Goal: Transaction & Acquisition: Purchase product/service

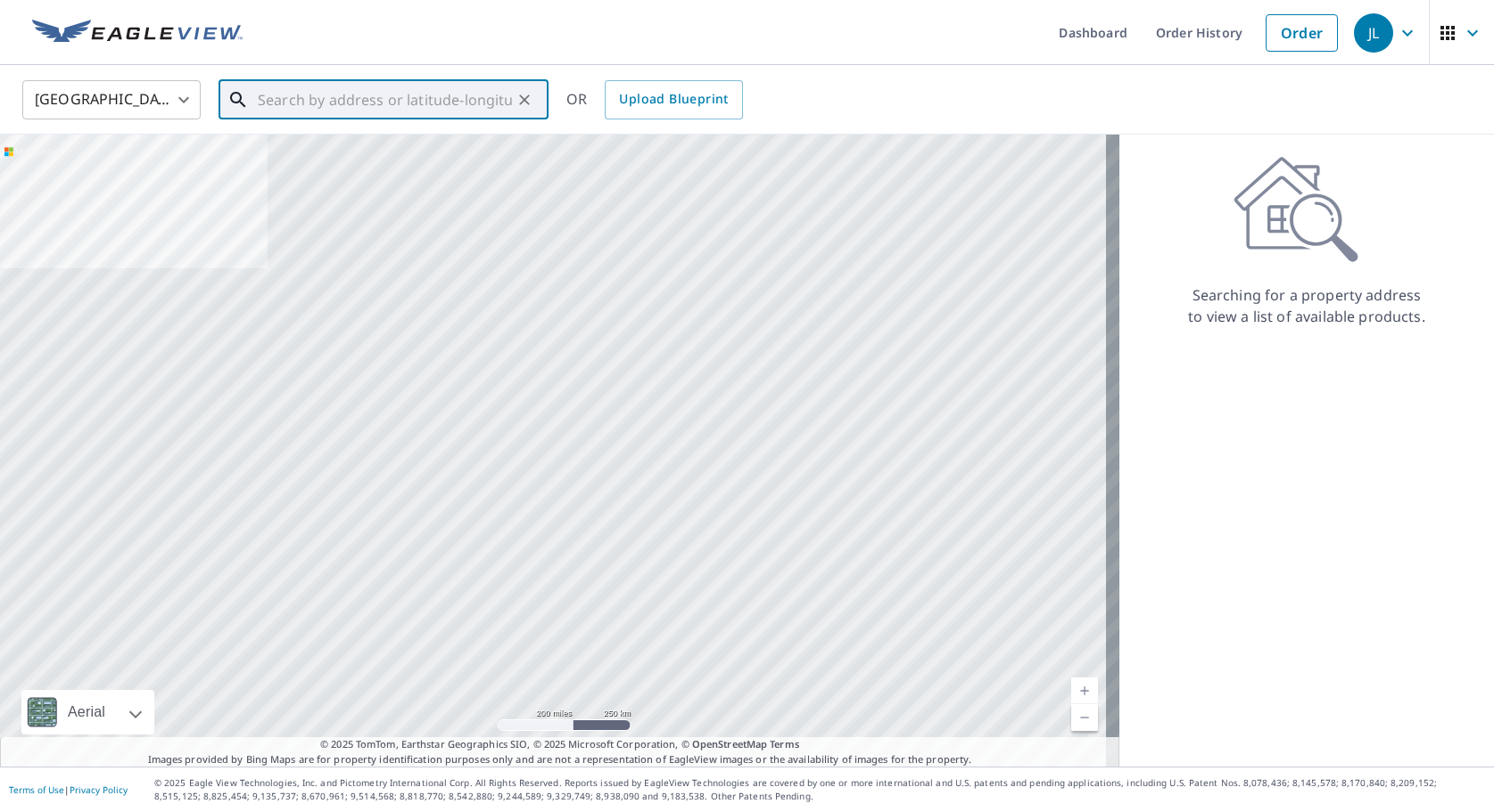
click at [334, 100] on input "text" at bounding box center [385, 99] width 254 height 50
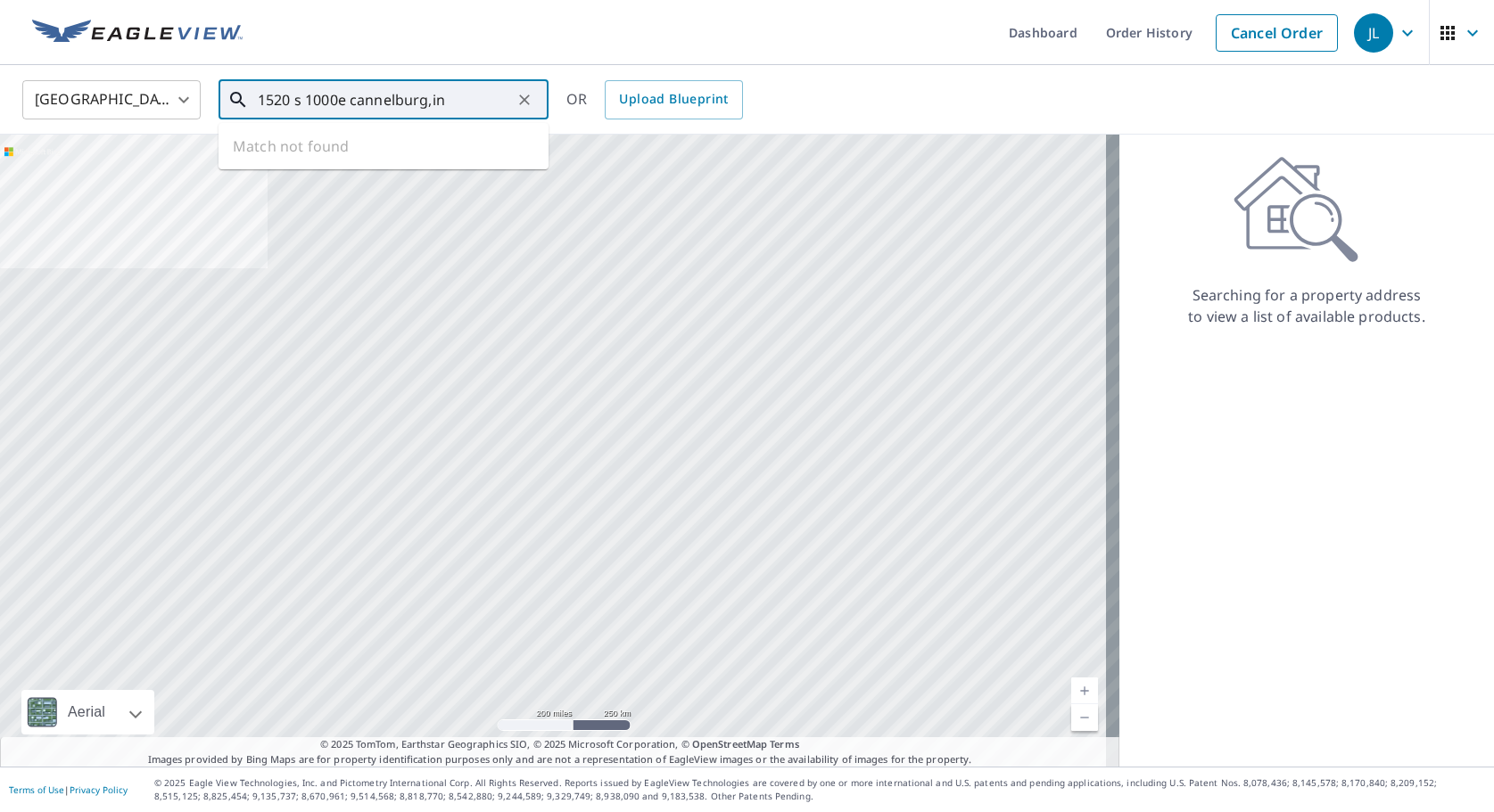
type input "1520 s 1000e cannelburg,in"
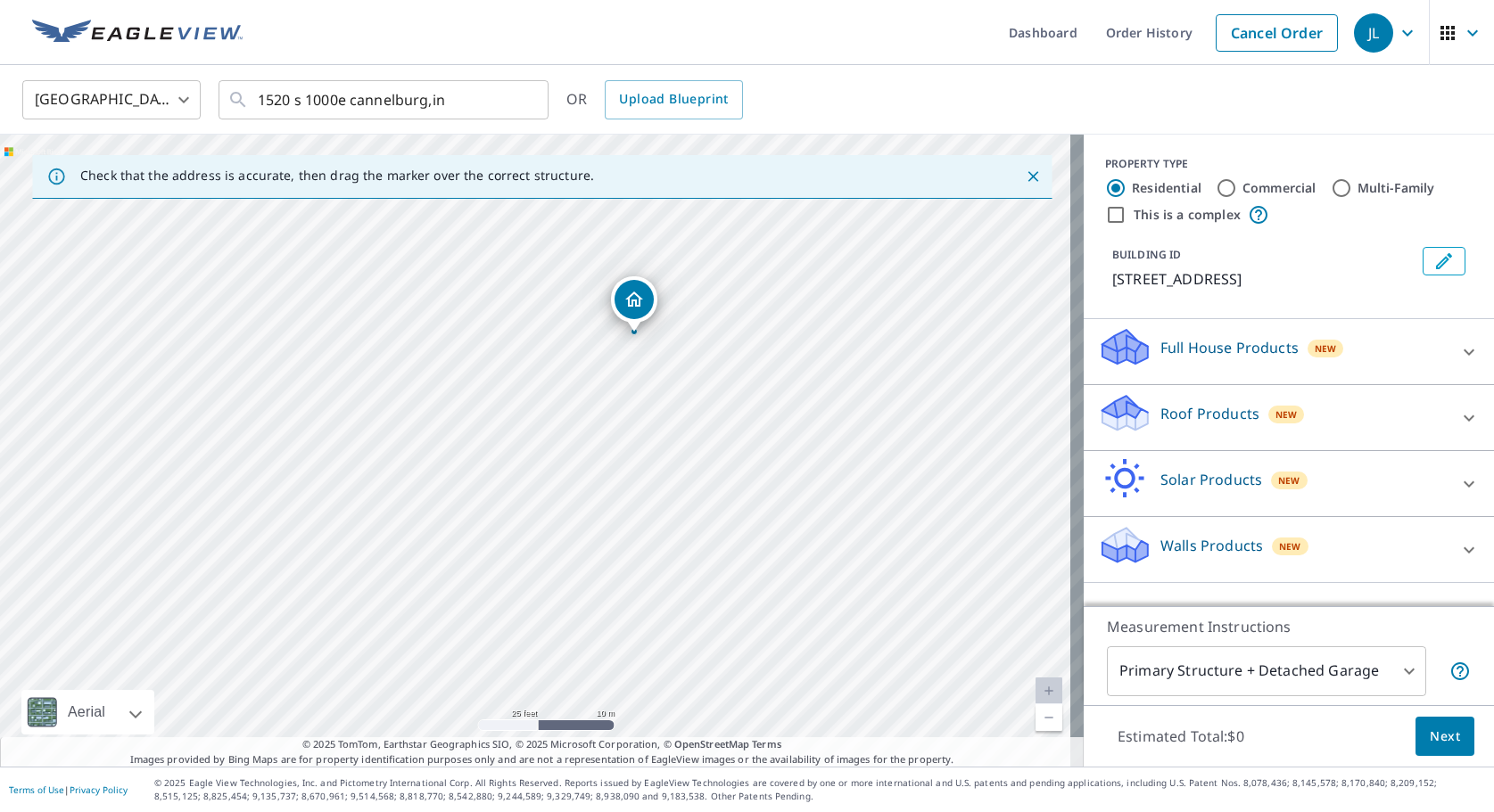
click at [1188, 413] on p "Roof Products" at bounding box center [1210, 414] width 99 height 22
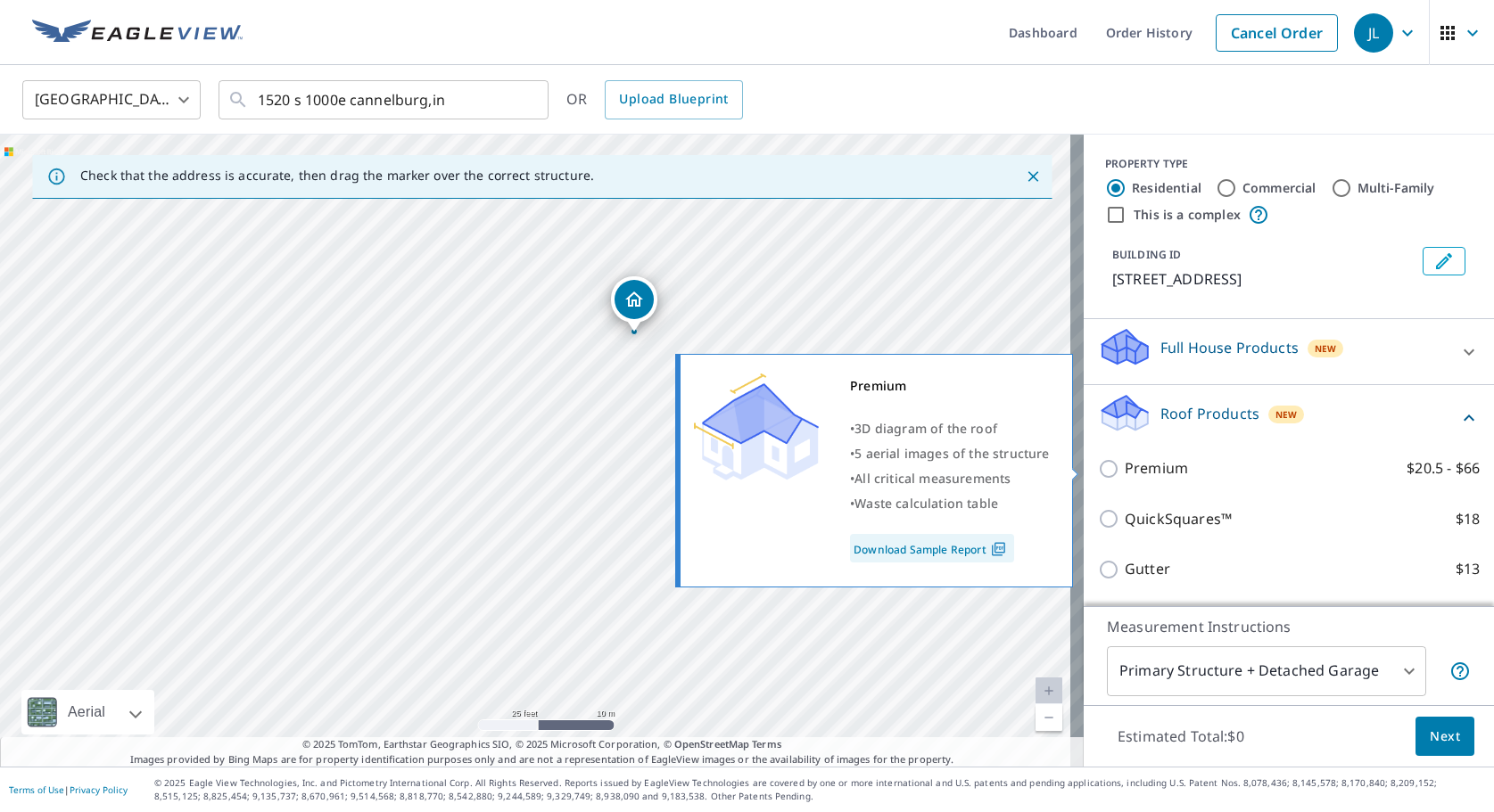
click at [1124, 474] on p "Premium" at bounding box center [1156, 469] width 64 height 23
click at [1124, 474] on input "Premium $20.5 - $66" at bounding box center [1111, 469] width 27 height 22
checkbox input "true"
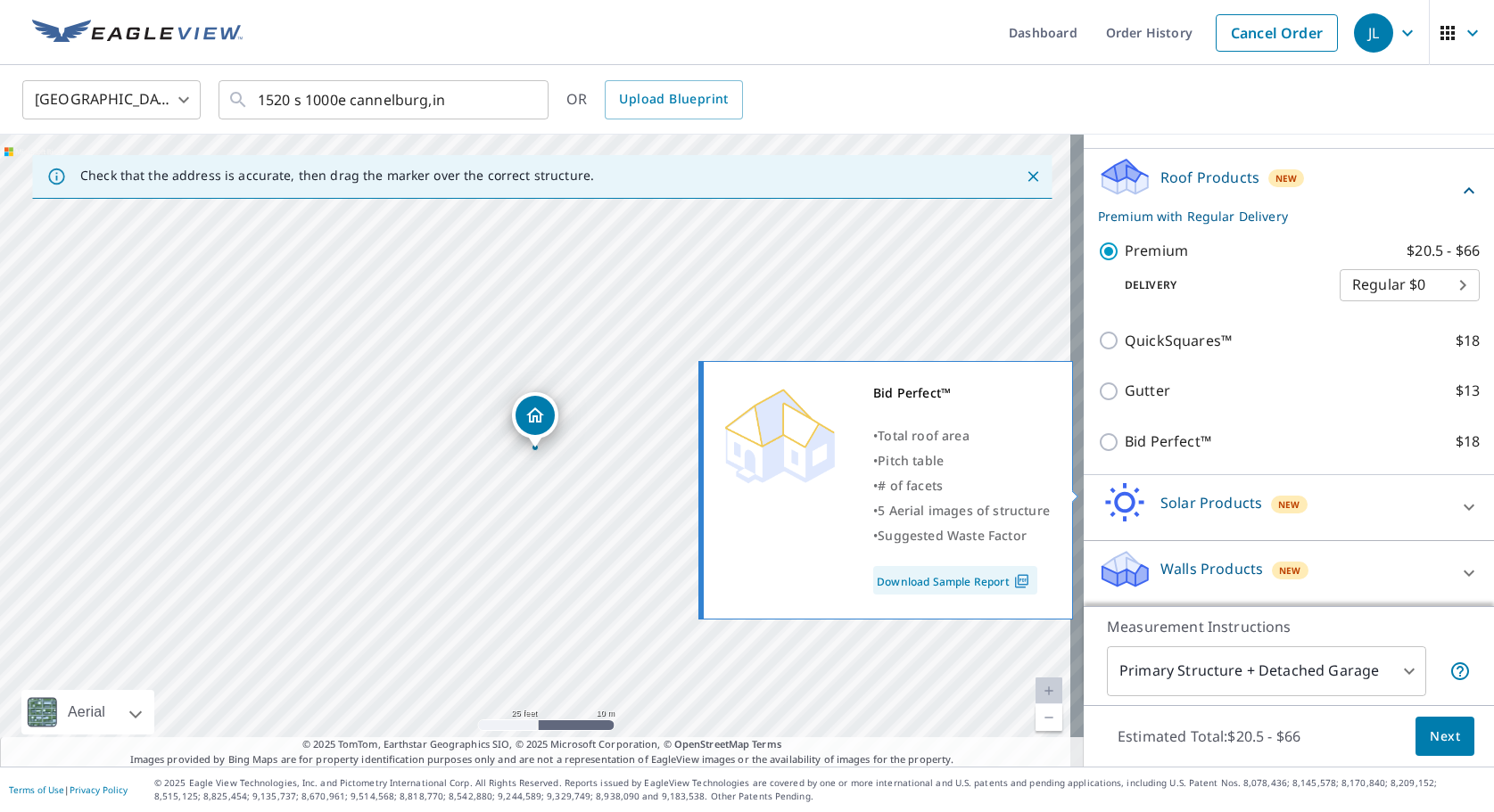
scroll to position [237, 0]
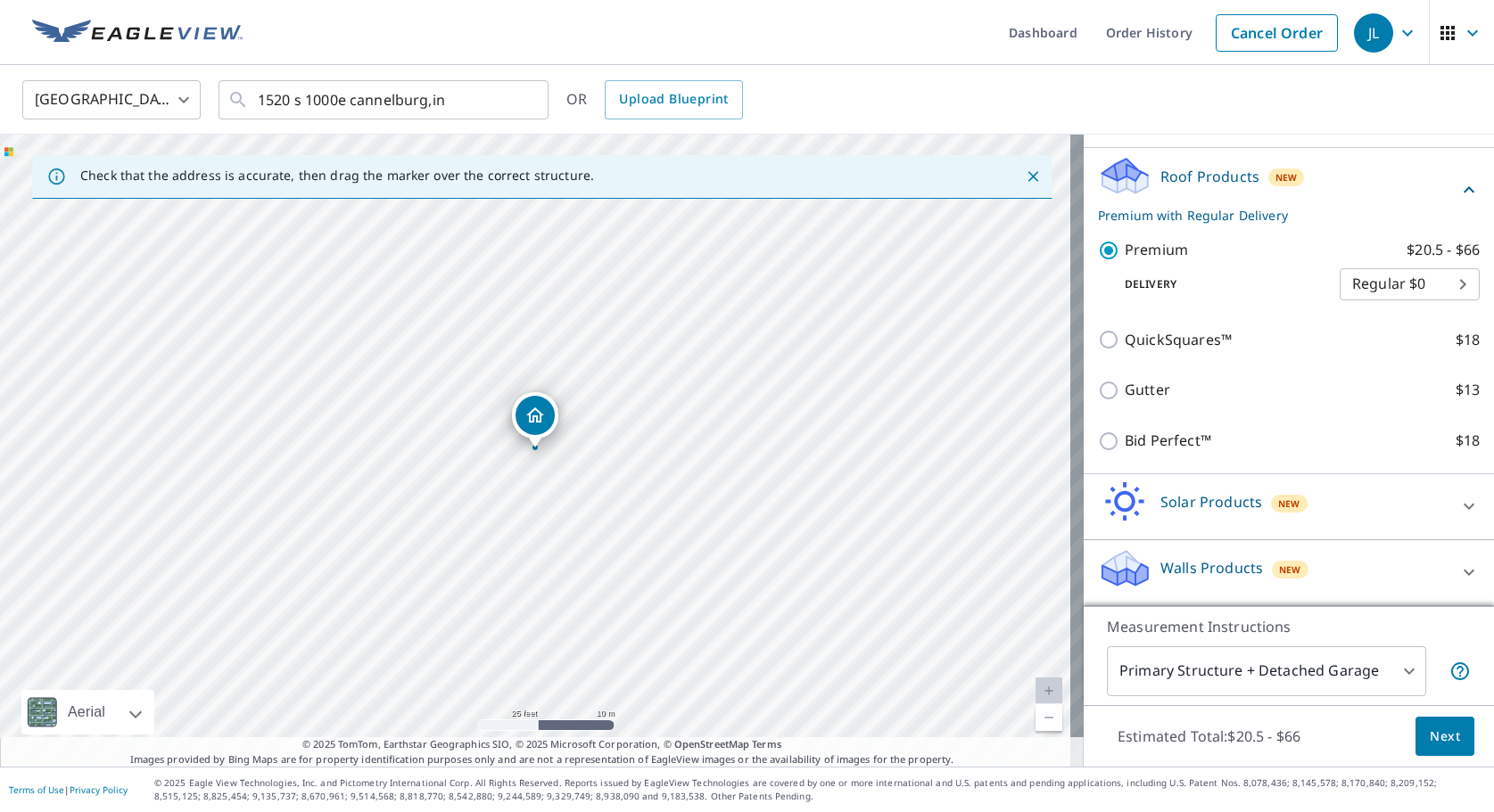
click at [1396, 669] on body "JL JL Dashboard Order History Cancel Order JL [GEOGRAPHIC_DATA] [GEOGRAPHIC_DAT…" at bounding box center [747, 406] width 1494 height 812
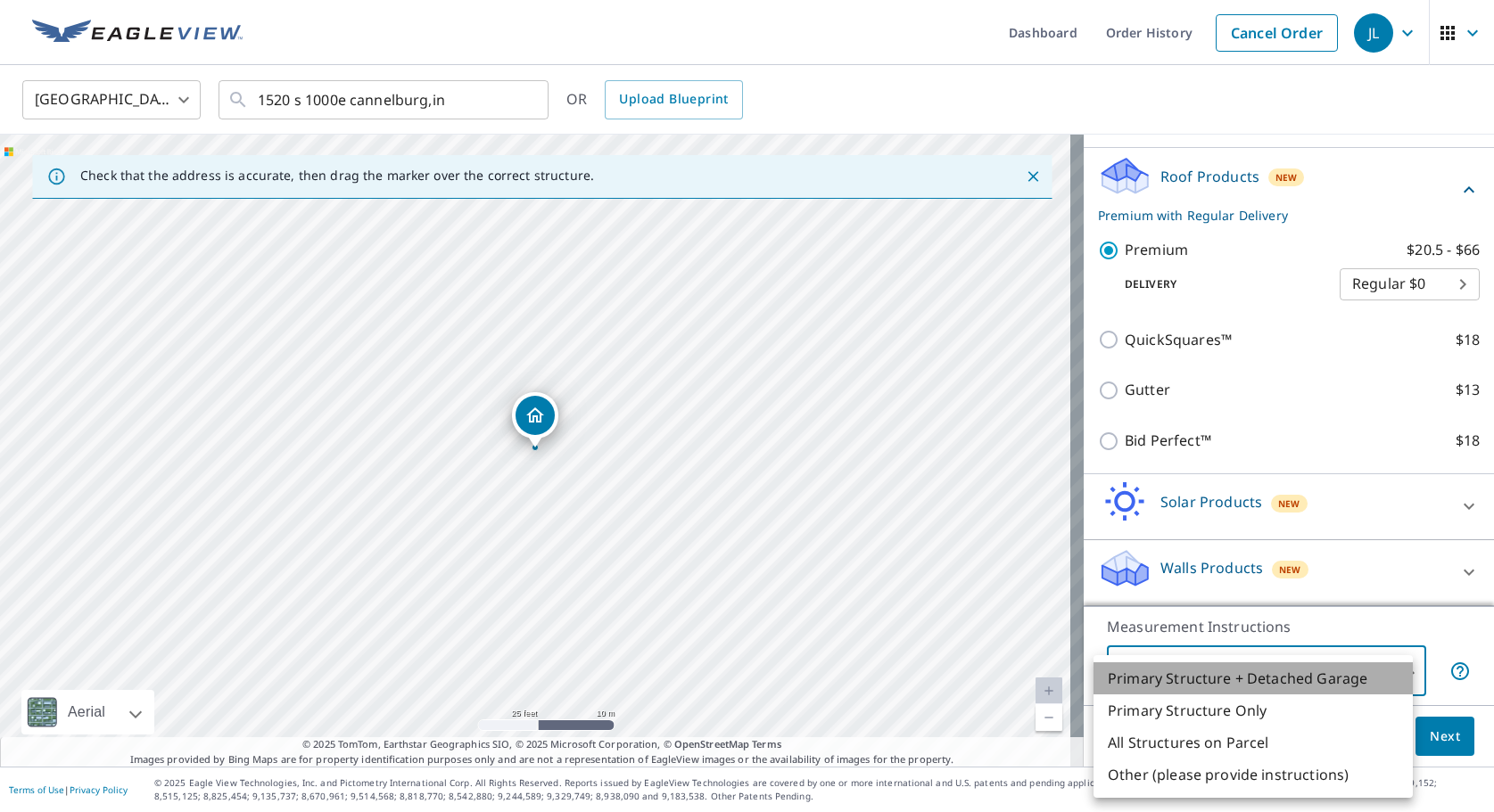
click at [1325, 676] on li "Primary Structure + Detached Garage" at bounding box center [1253, 679] width 319 height 32
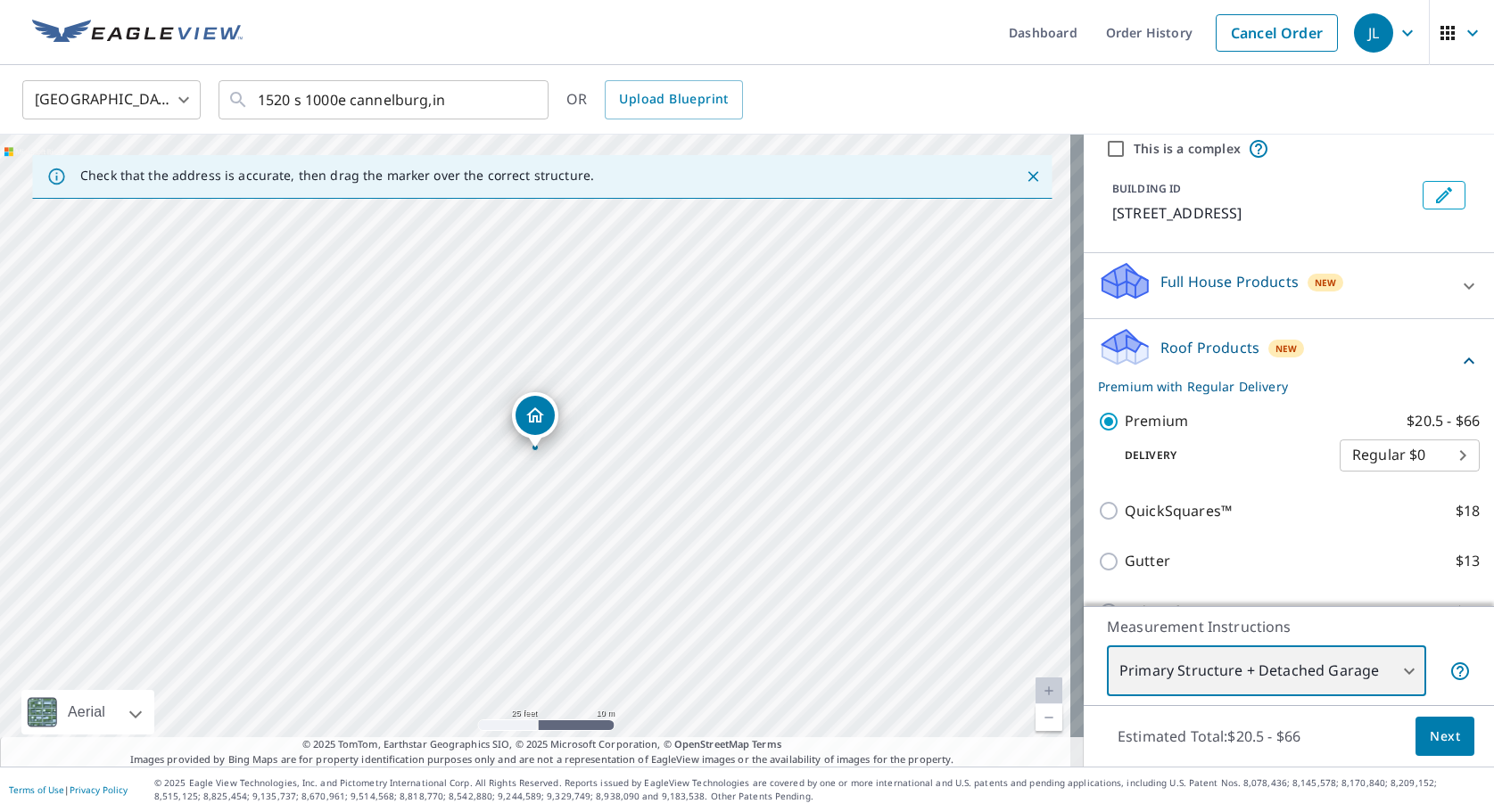
scroll to position [0, 0]
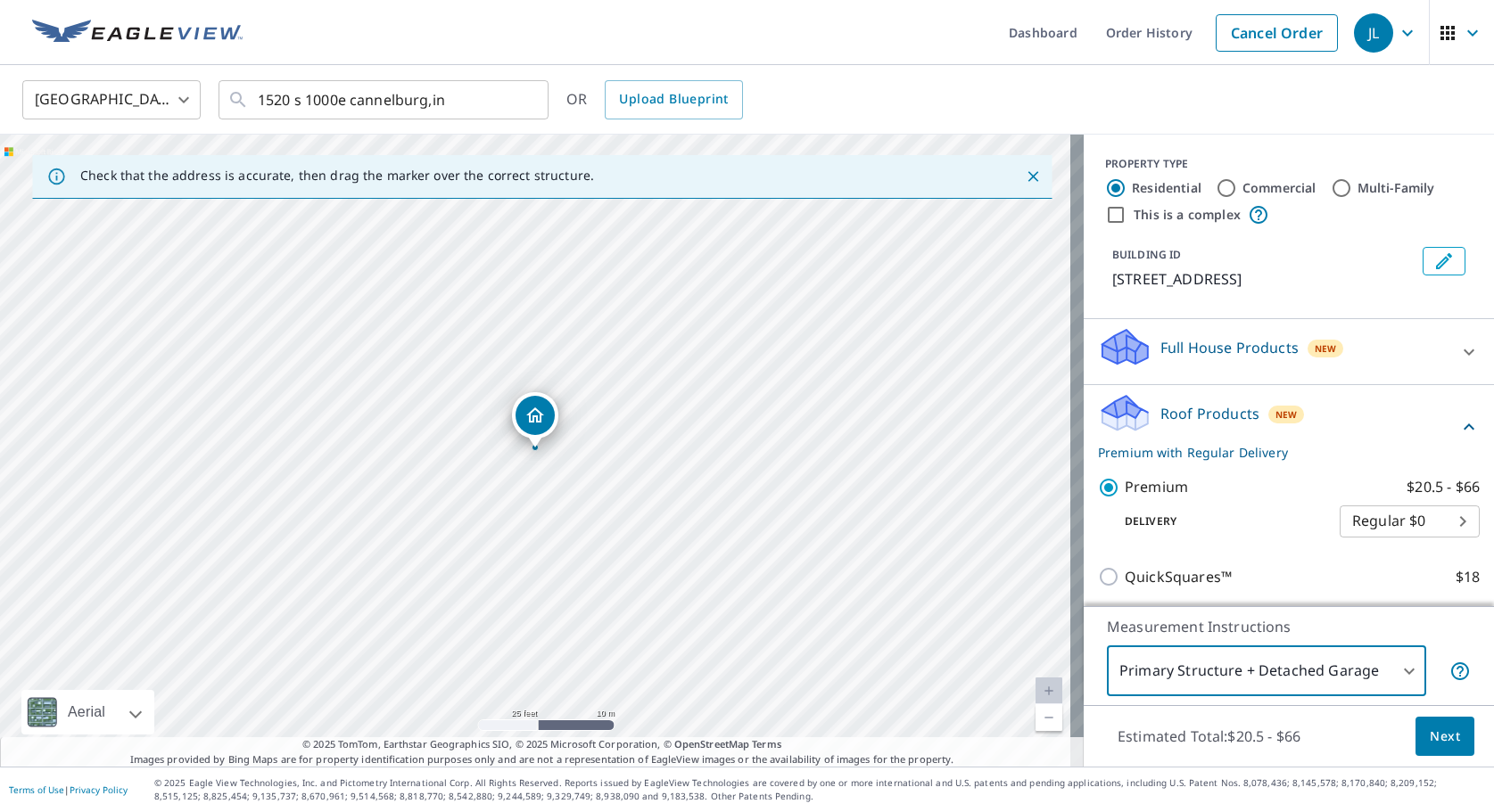
click at [1429, 735] on span "Next" at bounding box center [1444, 737] width 30 height 23
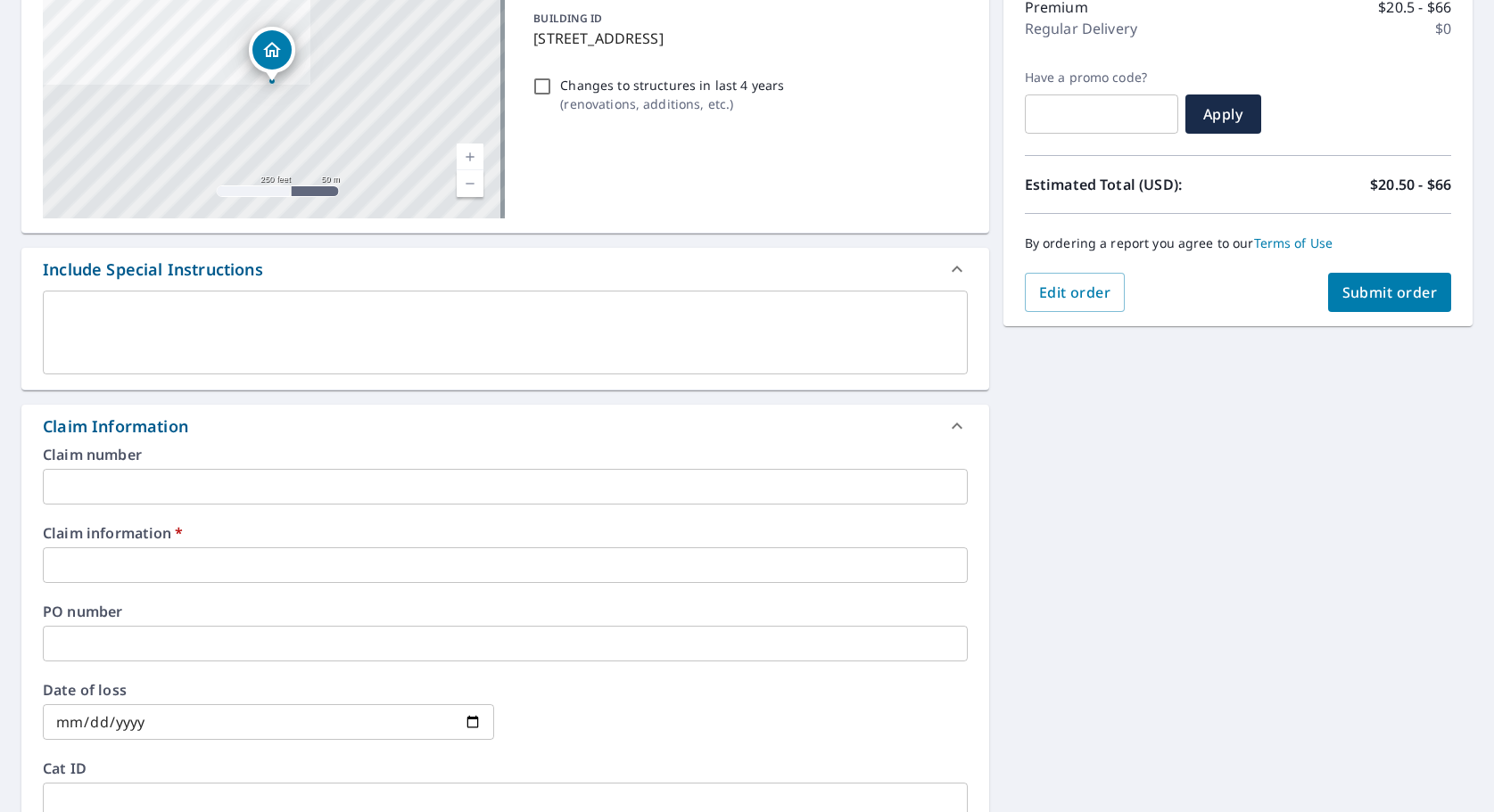
scroll to position [267, 0]
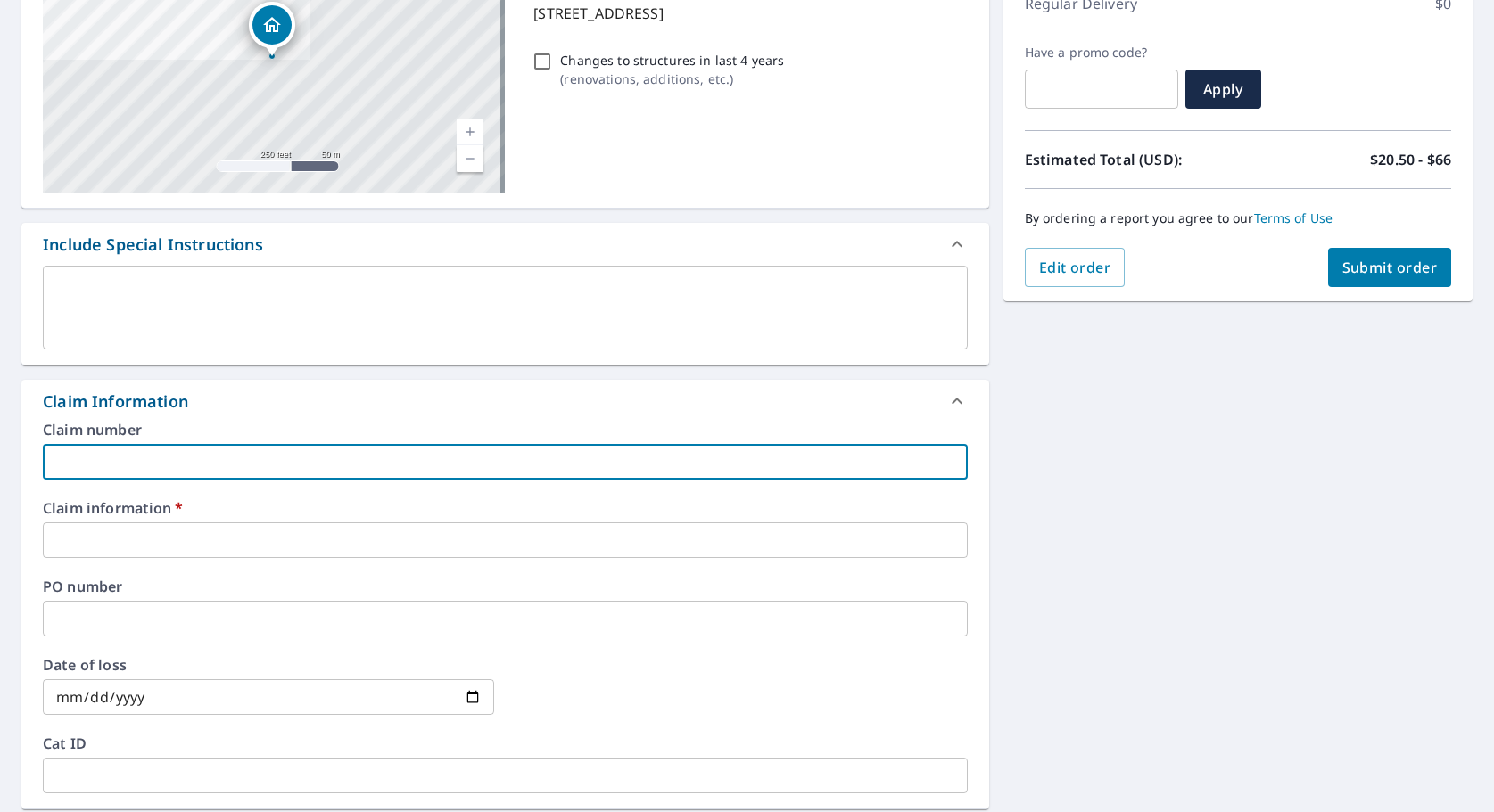
click at [177, 464] on input "text" at bounding box center [506, 462] width 925 height 36
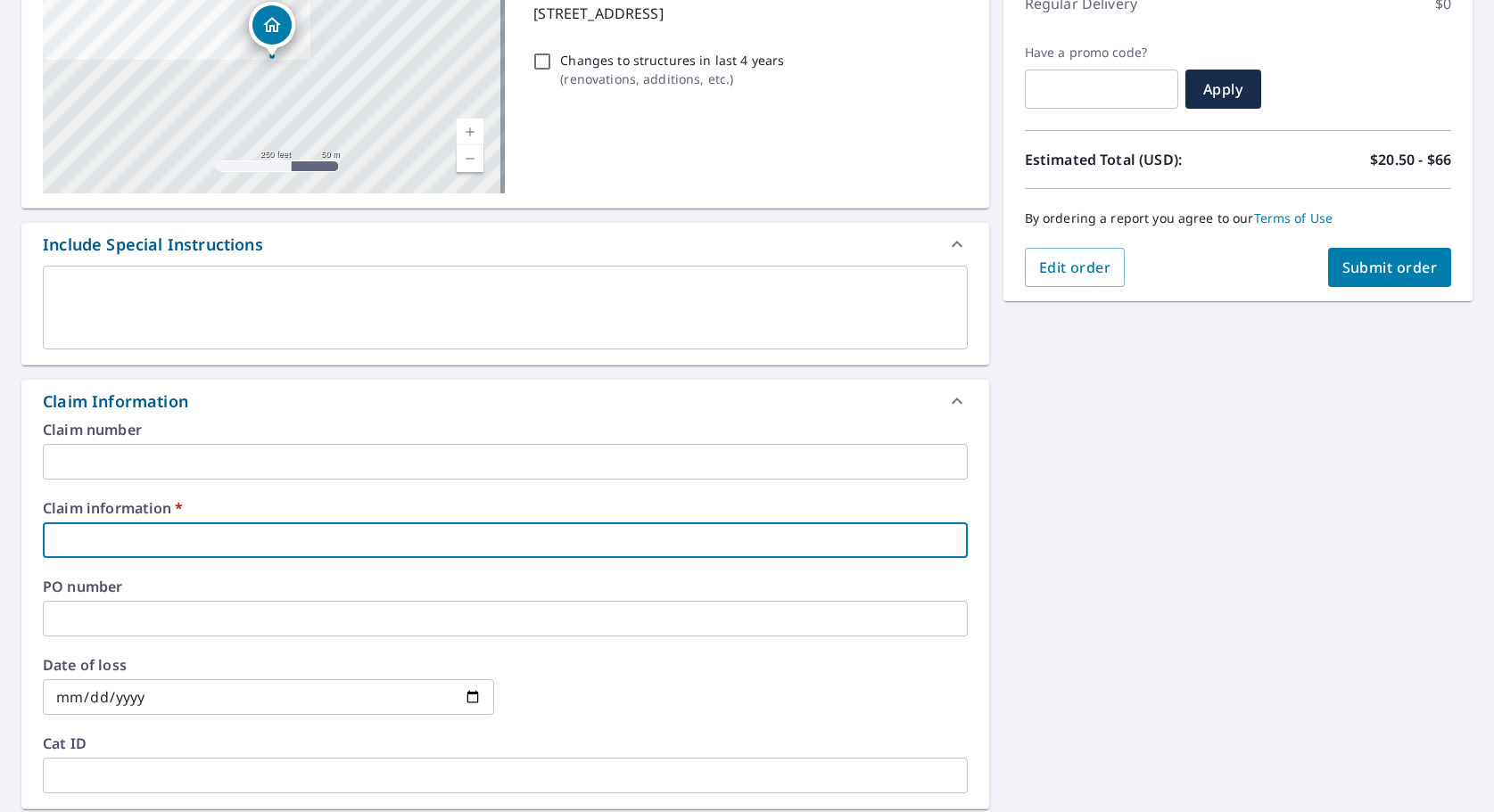
click at [173, 544] on input "text" at bounding box center [506, 540] width 925 height 36
type input "3"
checkbox input "true"
type input "37"
checkbox input "true"
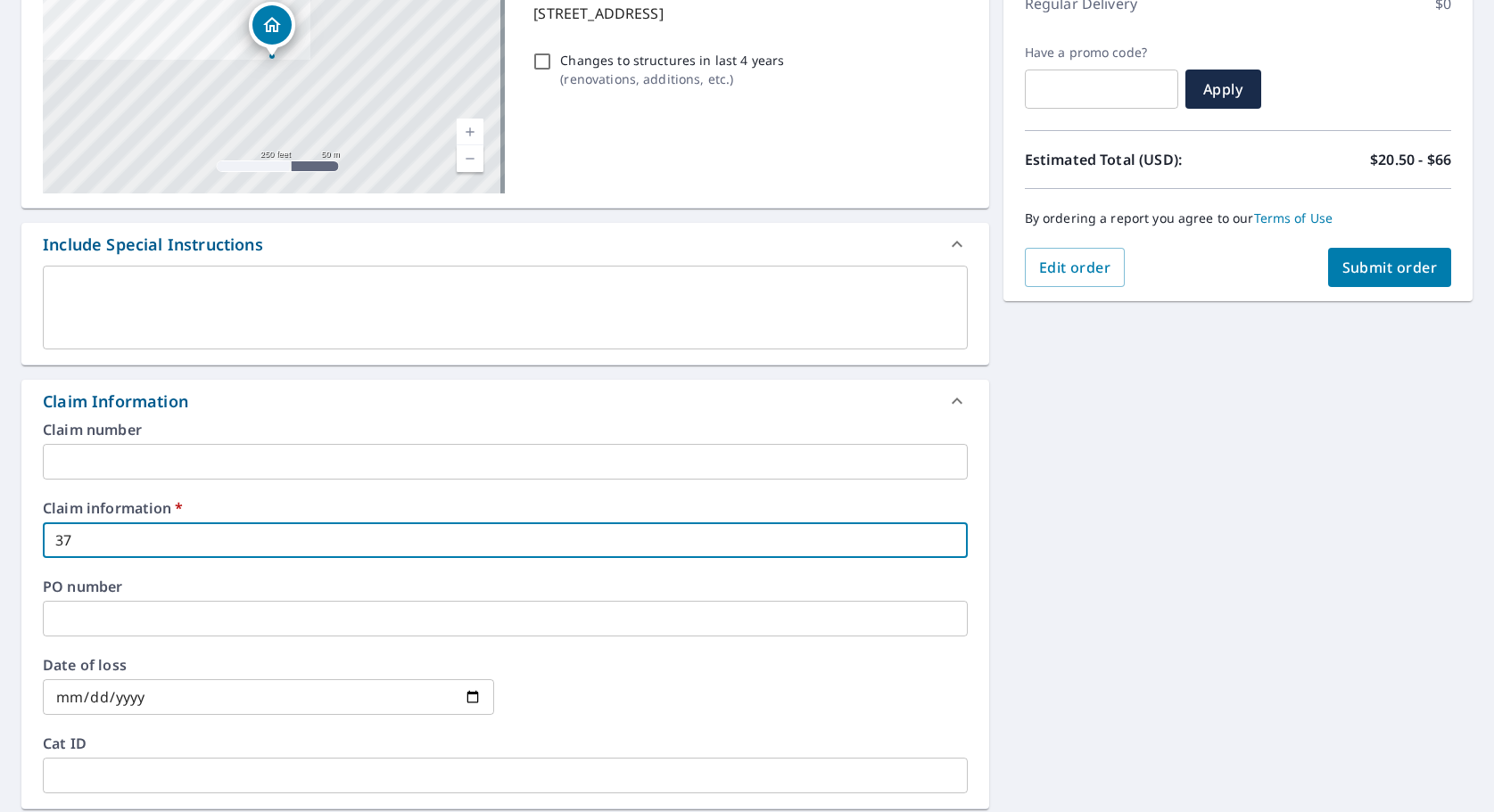
type input "379"
checkbox input "true"
type input "3798"
checkbox input "true"
type input "37985"
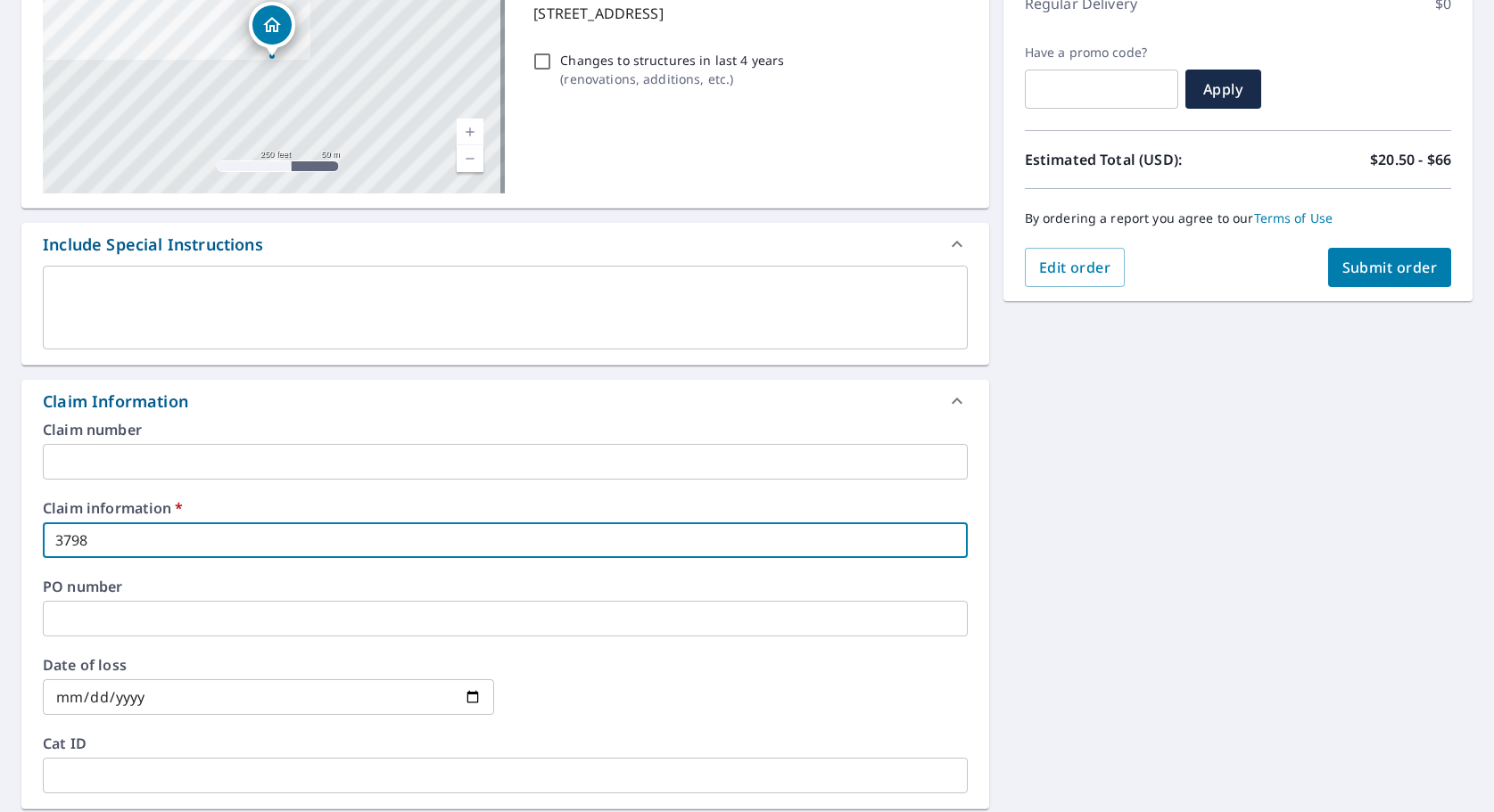
checkbox input "true"
type input "379857"
checkbox input "true"
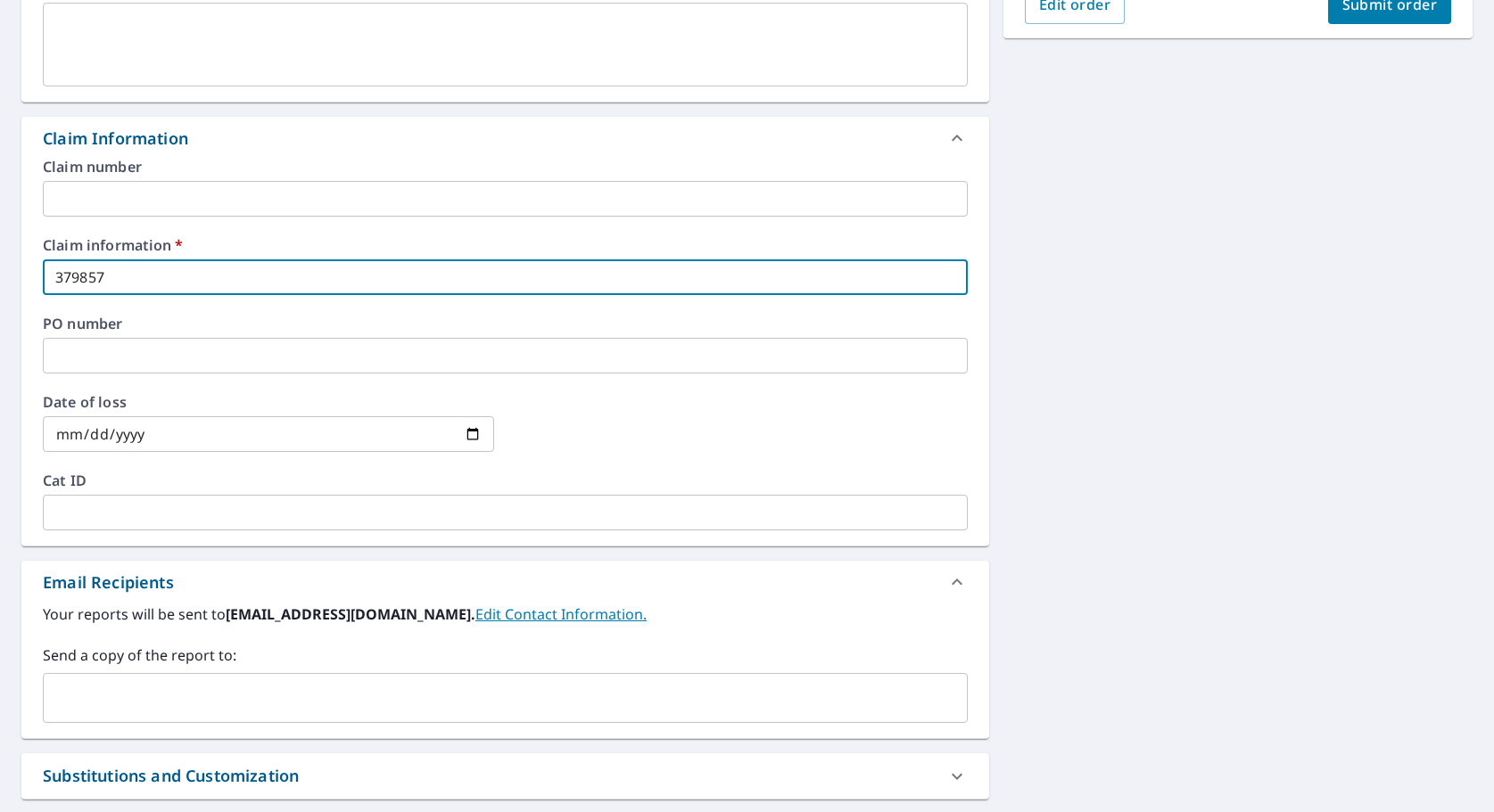
scroll to position [535, 0]
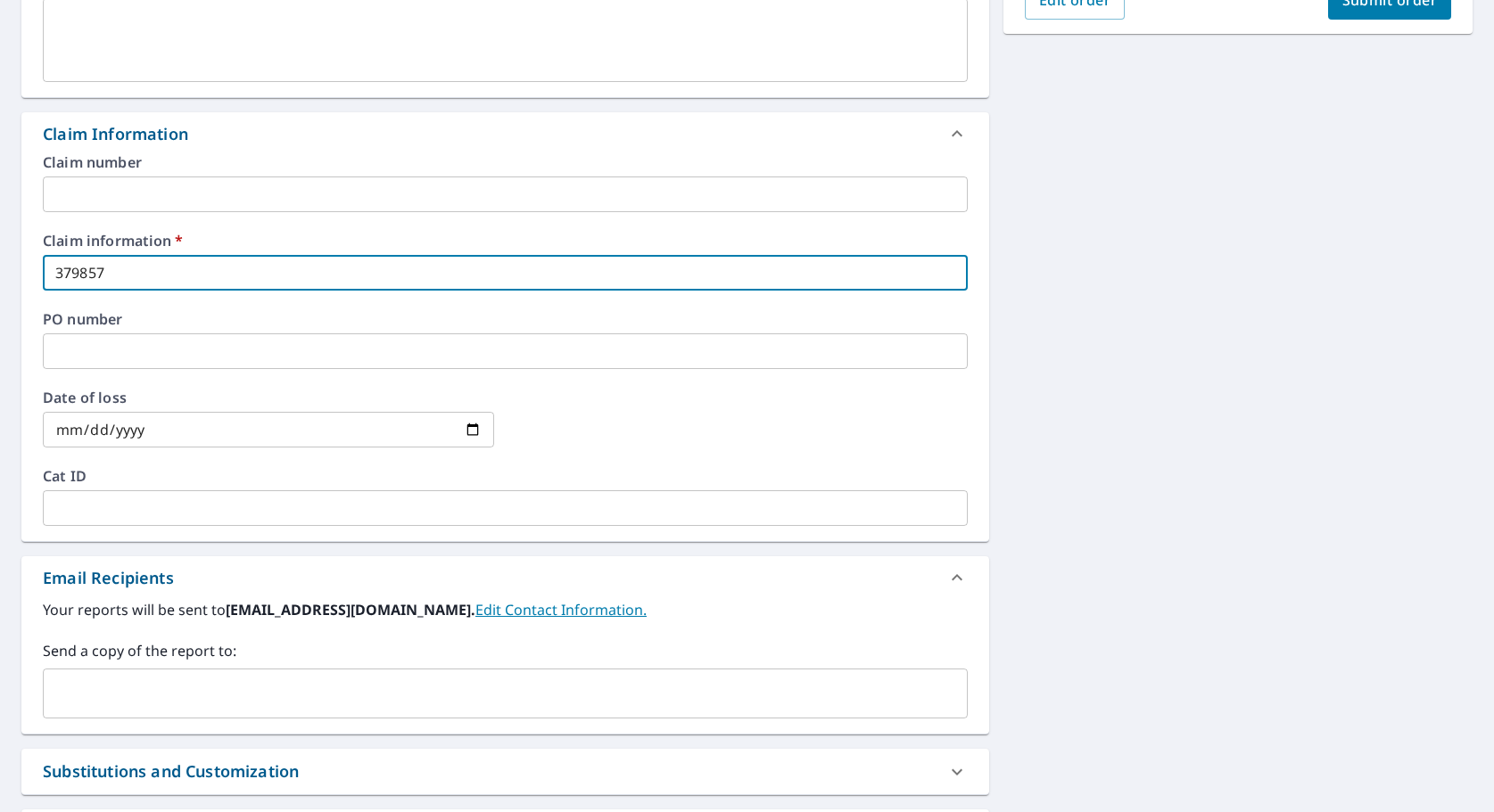
type input "379857"
click at [169, 697] on input "text" at bounding box center [491, 694] width 883 height 34
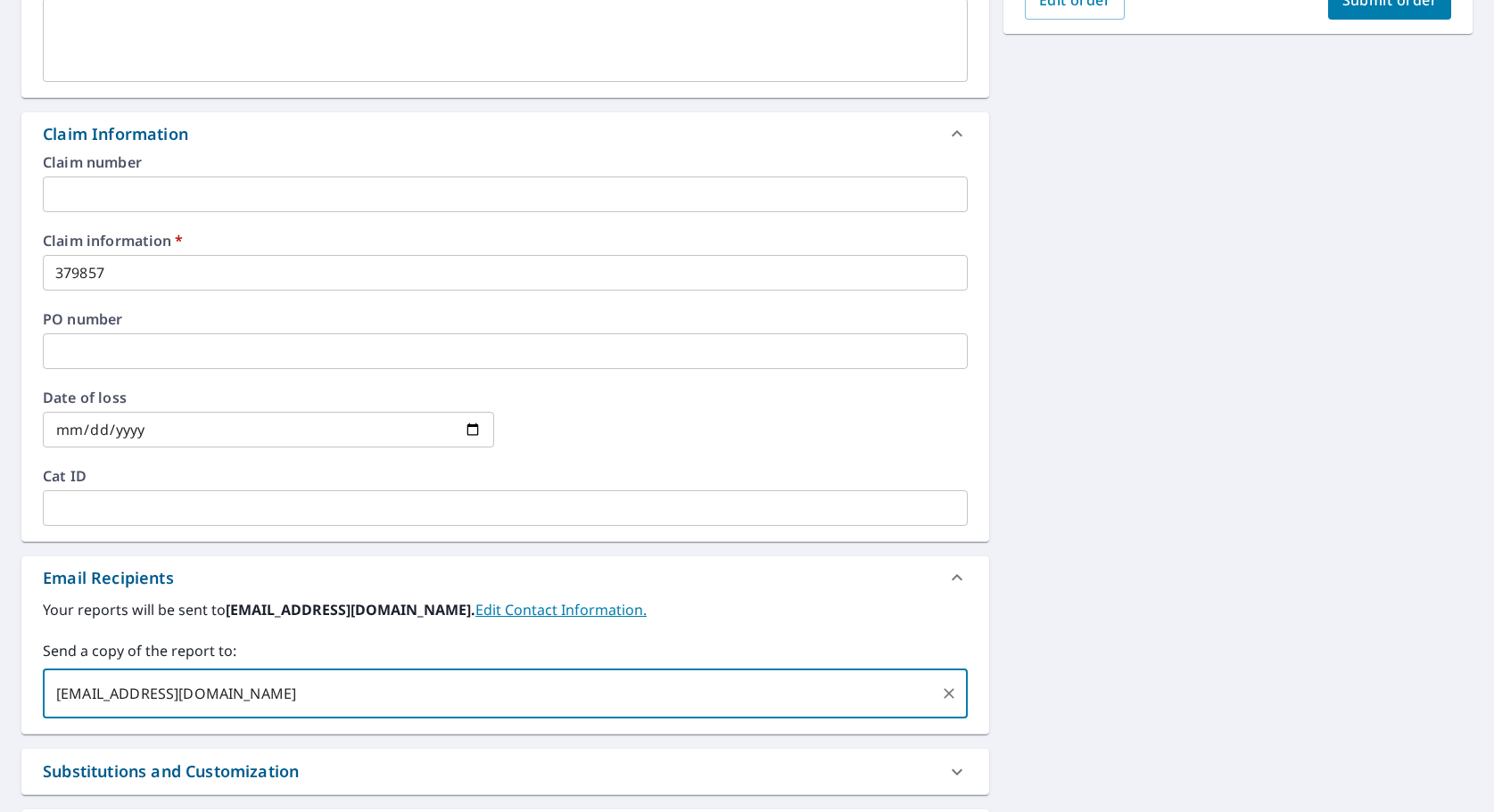
type input "[EMAIL_ADDRESS][DOMAIN_NAME]"
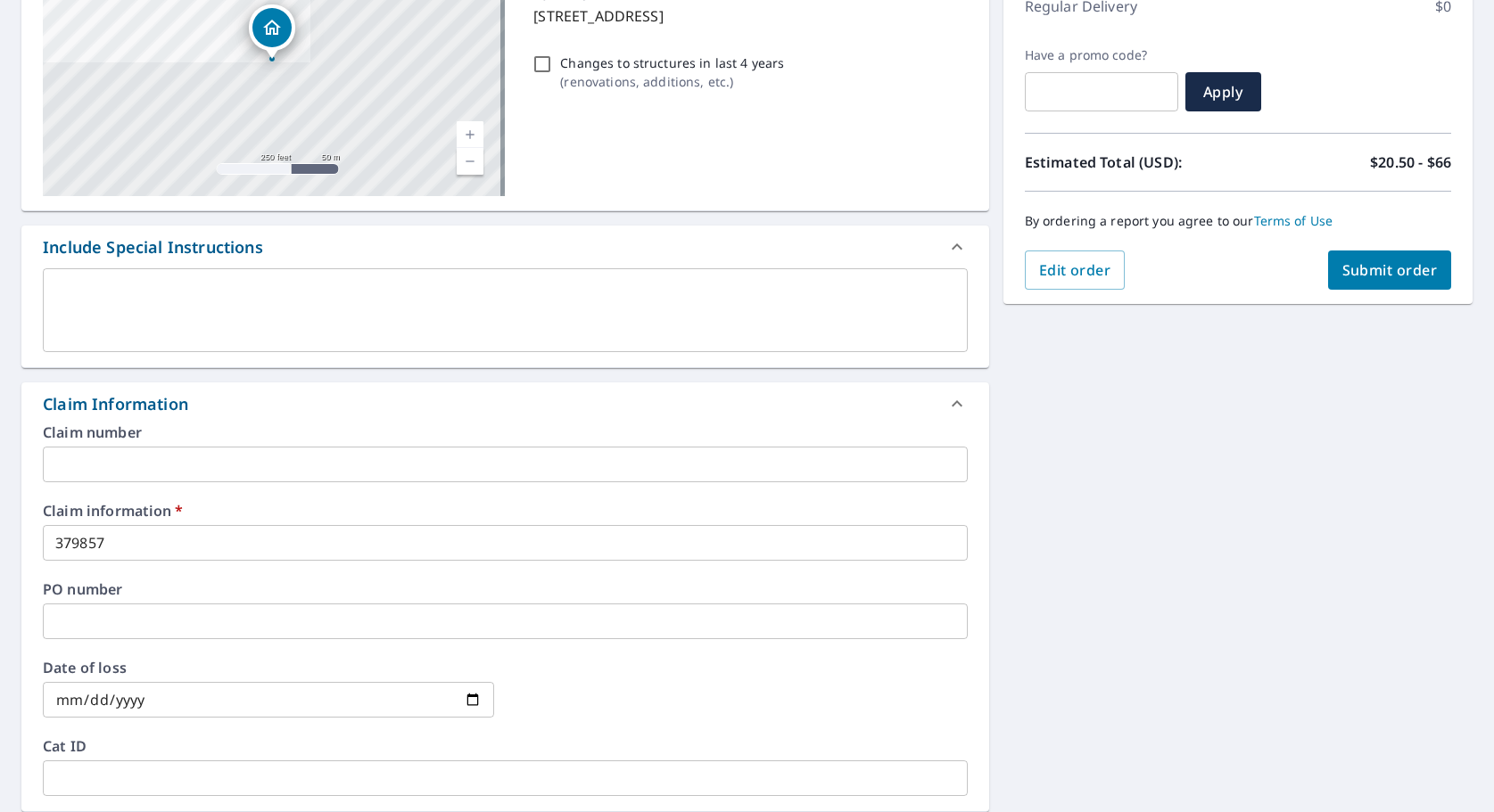
scroll to position [43, 0]
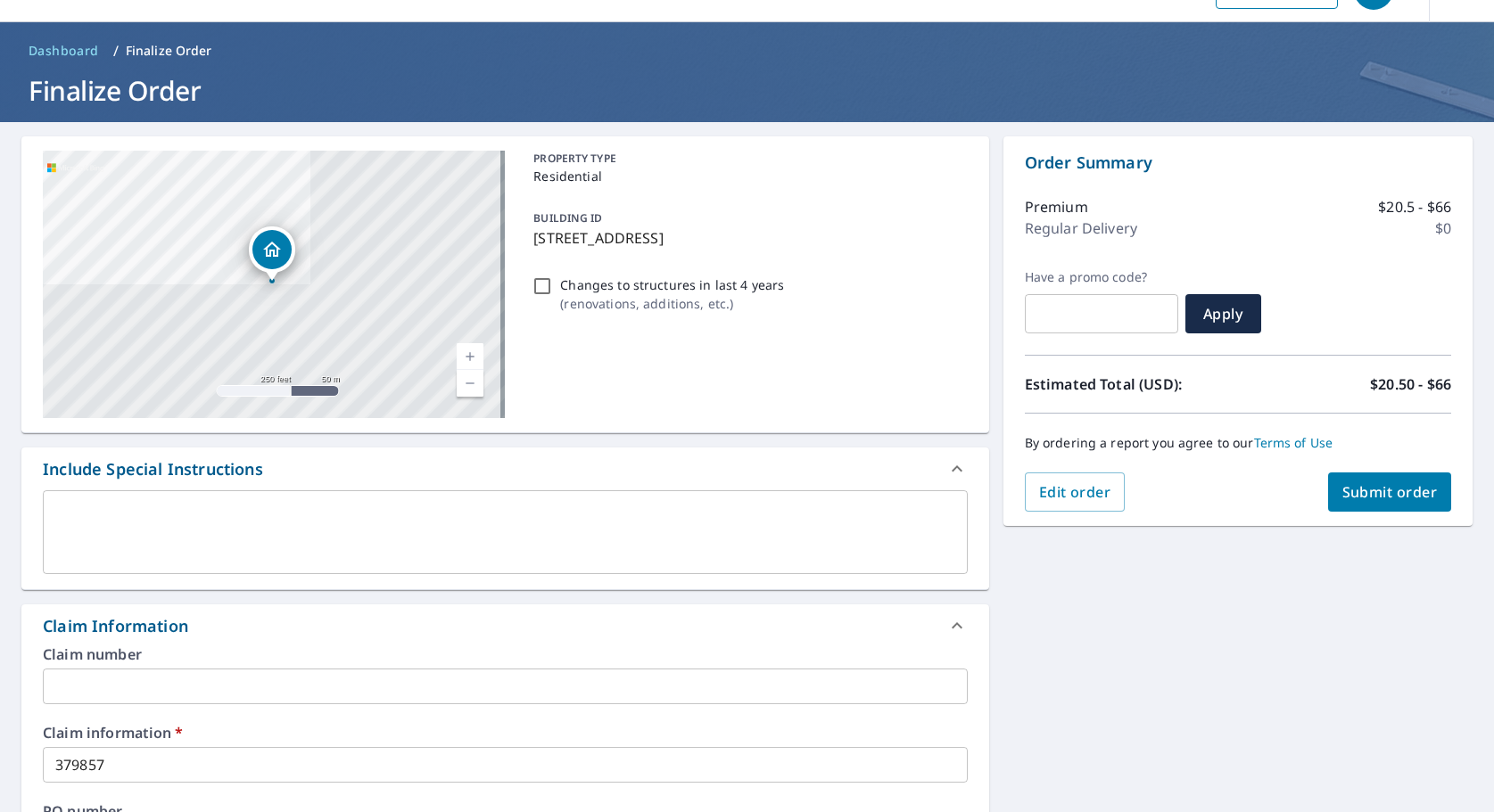
click at [1375, 482] on span "Submit order" at bounding box center [1390, 491] width 96 height 20
checkbox input "true"
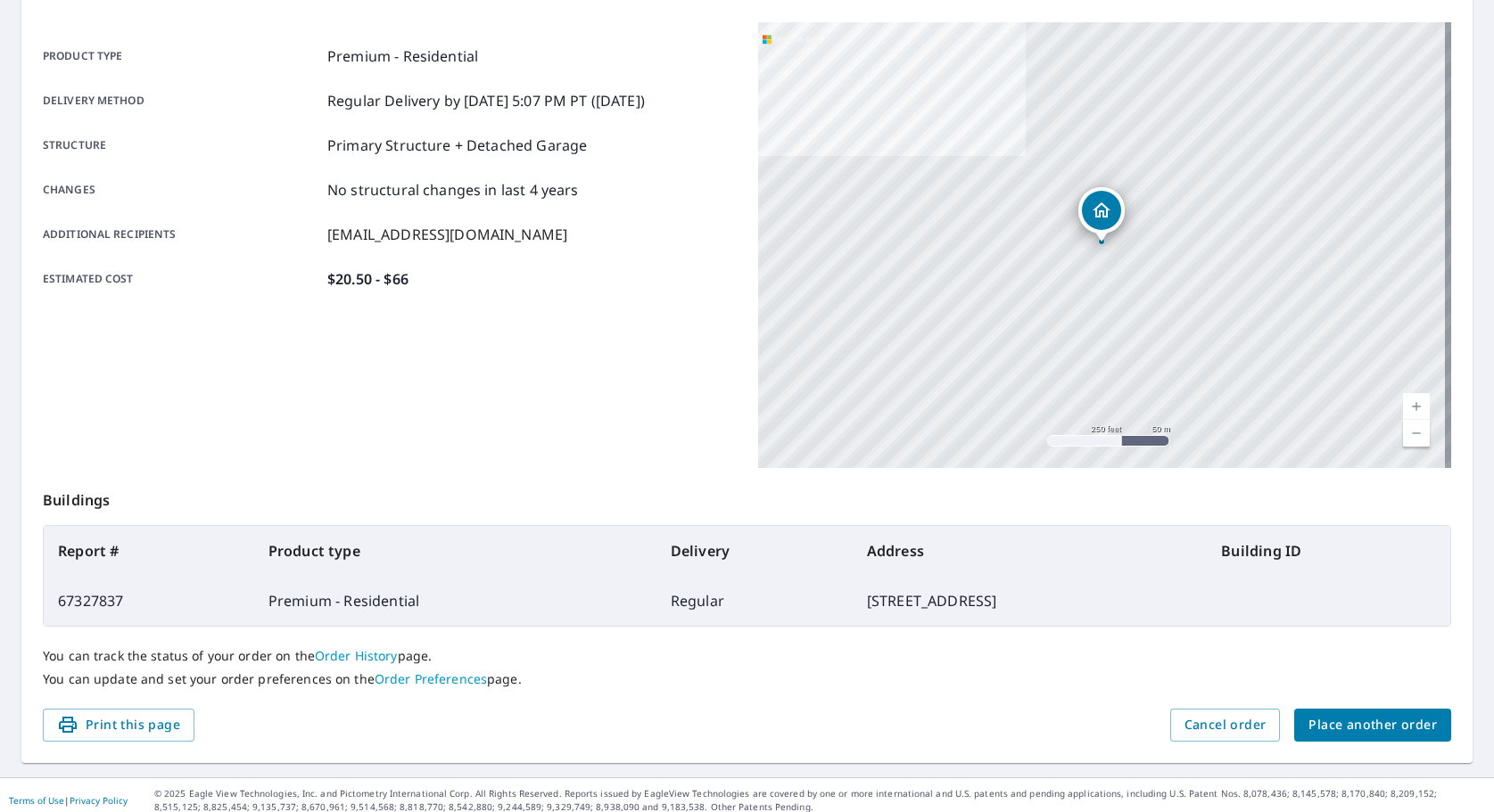
scroll to position [237, 0]
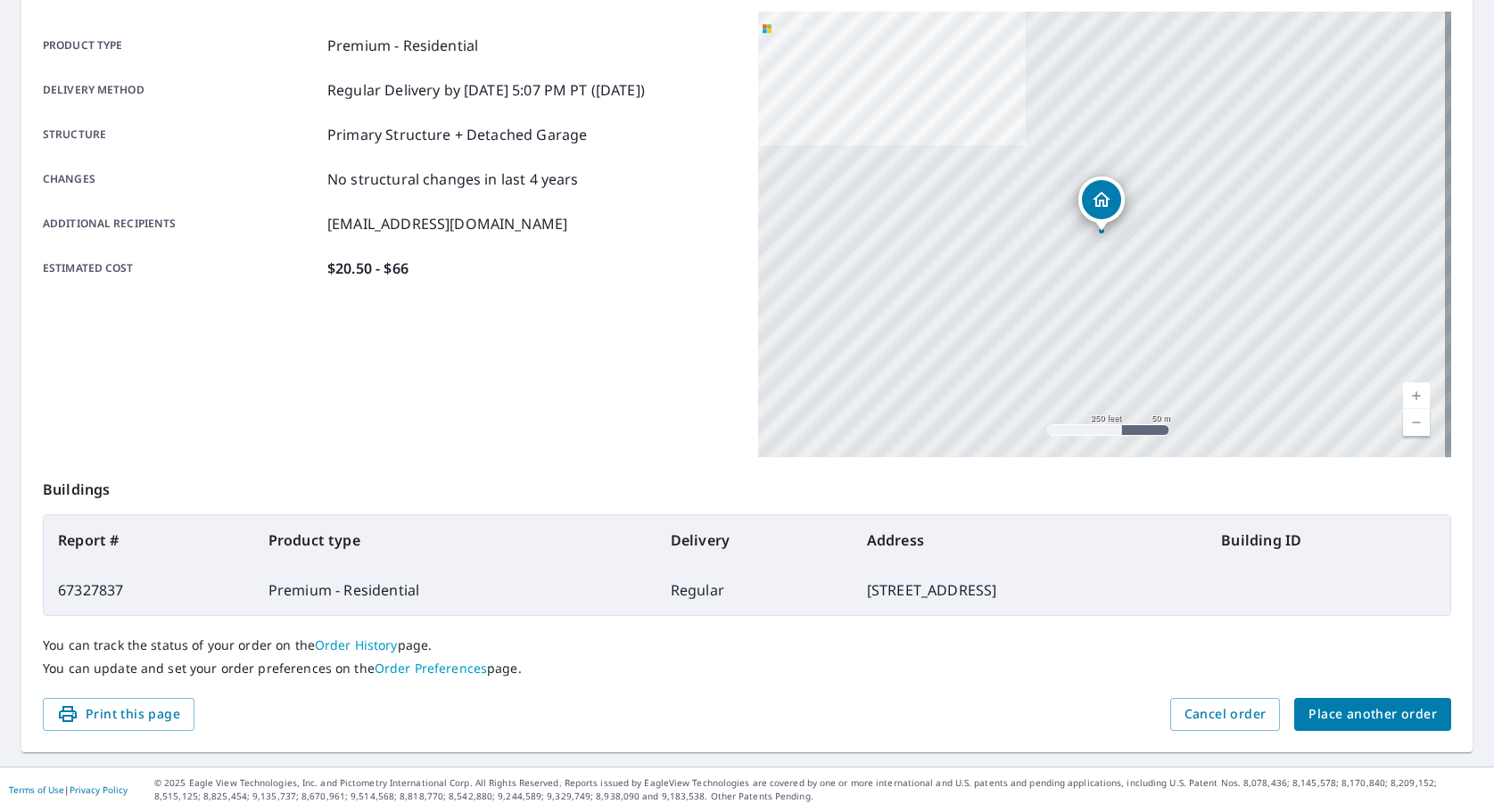
click at [1313, 714] on span "Place another order" at bounding box center [1372, 714] width 128 height 23
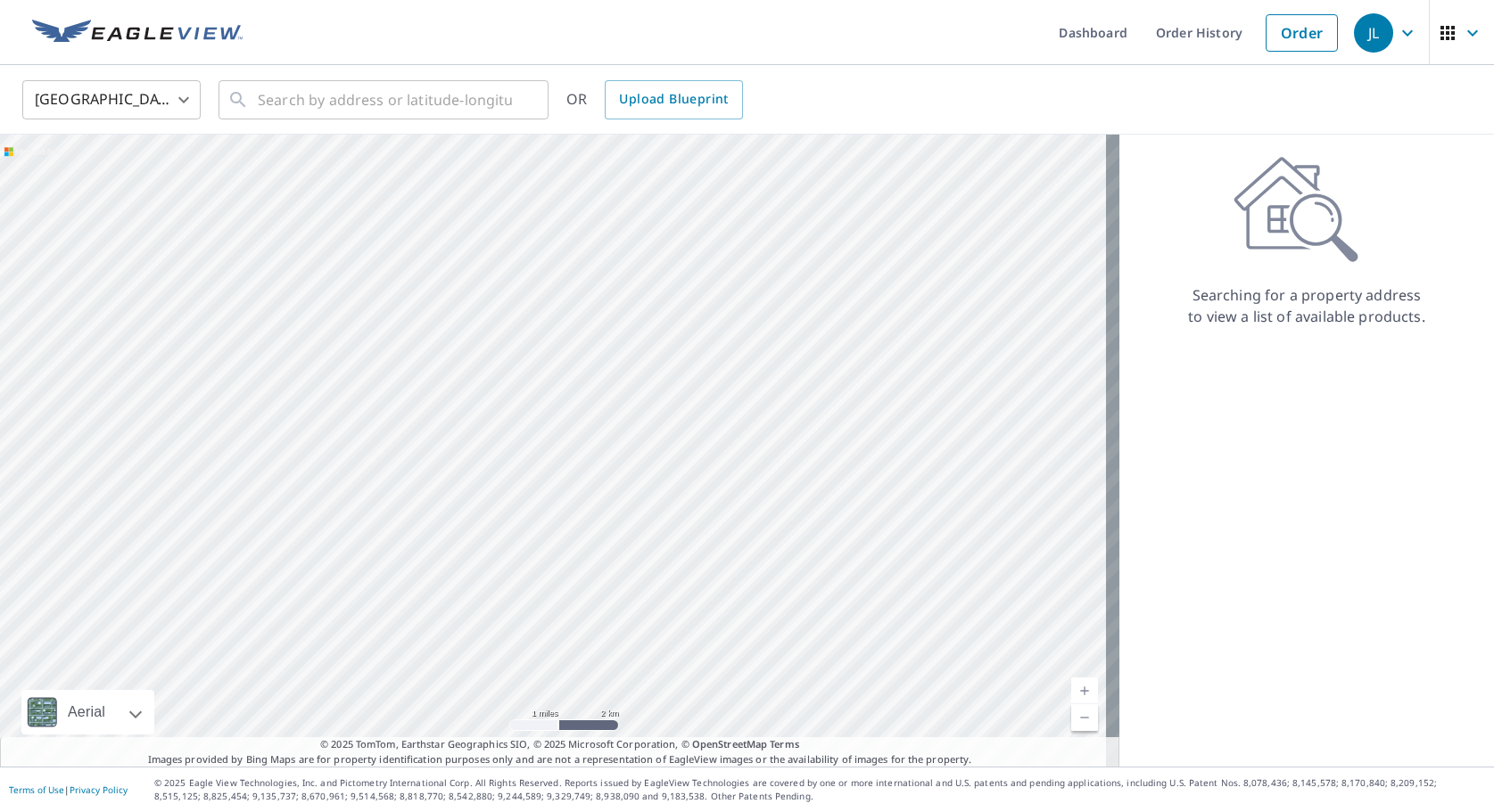
drag, startPoint x: 677, startPoint y: 430, endPoint x: 604, endPoint y: 538, distance: 130.4
click at [604, 538] on div at bounding box center [559, 451] width 1119 height 632
drag, startPoint x: 529, startPoint y: 322, endPoint x: 534, endPoint y: 455, distance: 133.1
click at [534, 455] on div at bounding box center [559, 451] width 1119 height 632
drag, startPoint x: 678, startPoint y: 511, endPoint x: 616, endPoint y: 698, distance: 197.0
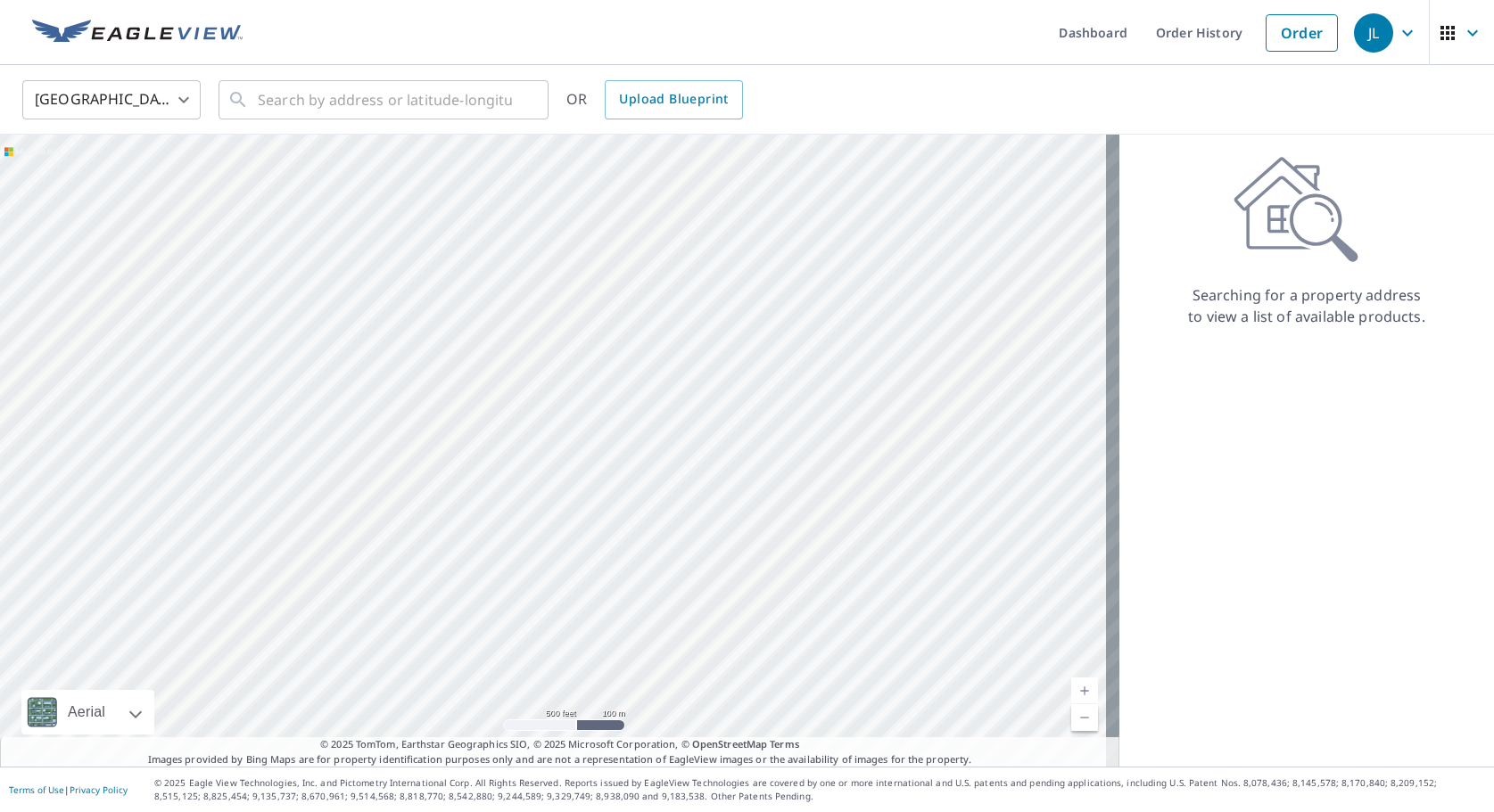
click at [616, 698] on div at bounding box center [559, 451] width 1119 height 632
drag, startPoint x: 612, startPoint y: 409, endPoint x: 566, endPoint y: 596, distance: 192.6
click at [566, 596] on div at bounding box center [559, 451] width 1119 height 632
drag, startPoint x: 605, startPoint y: 337, endPoint x: 500, endPoint y: 552, distance: 239.3
click at [500, 552] on div at bounding box center [559, 451] width 1119 height 632
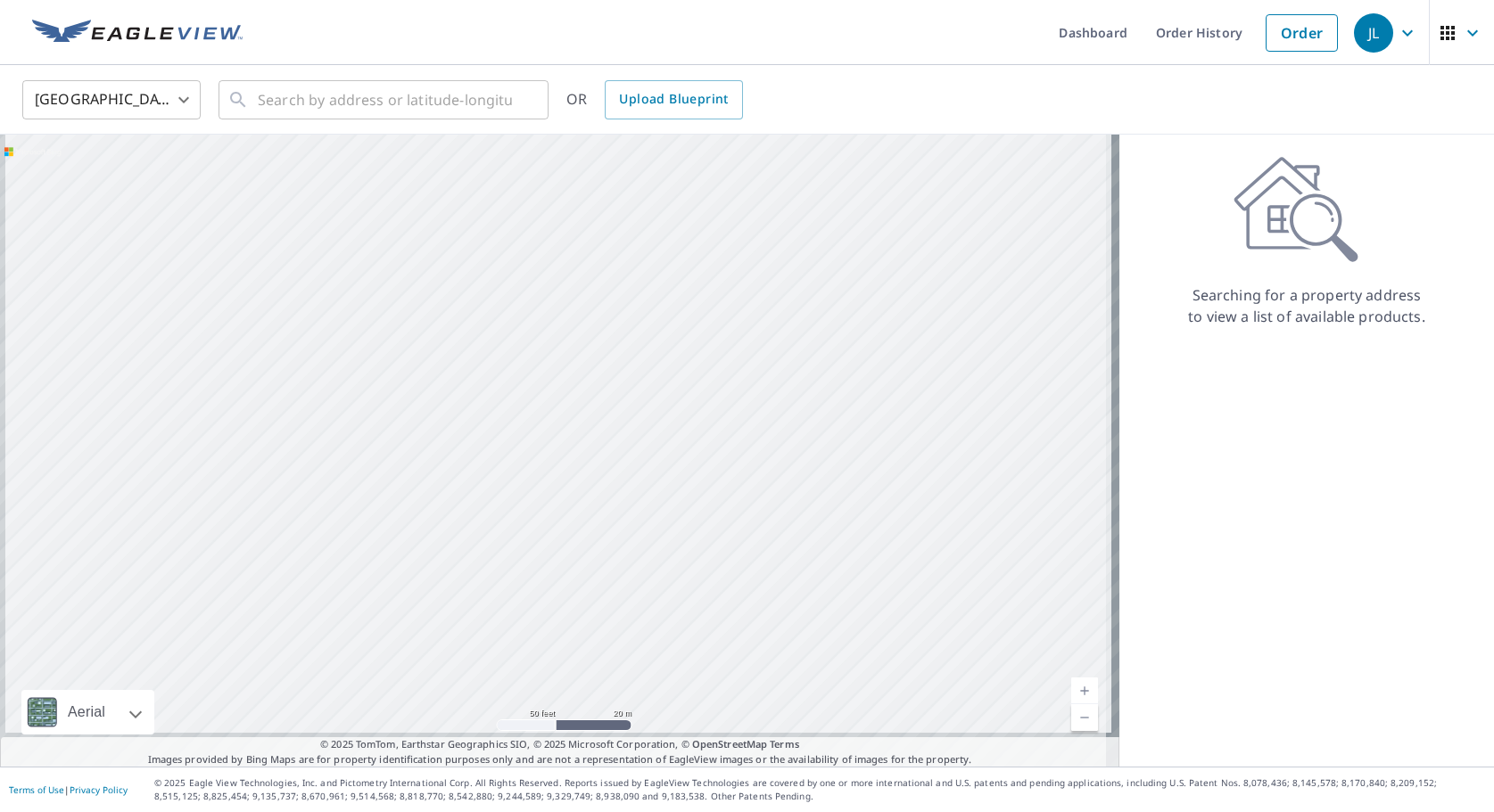
drag, startPoint x: 385, startPoint y: 535, endPoint x: 427, endPoint y: 373, distance: 167.4
click at [427, 373] on div at bounding box center [559, 451] width 1119 height 632
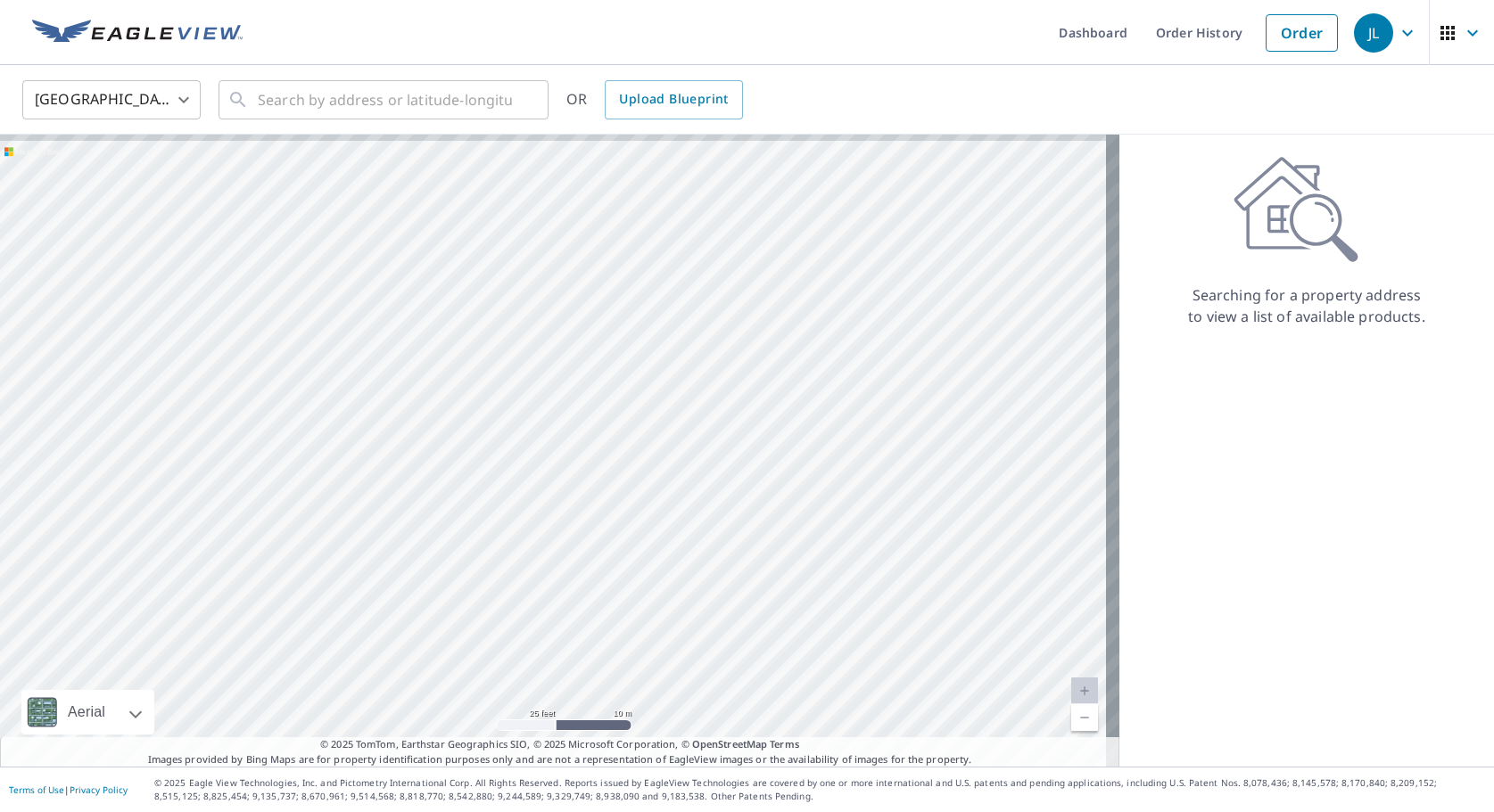
drag, startPoint x: 394, startPoint y: 372, endPoint x: 452, endPoint y: 421, distance: 75.9
click at [452, 421] on div at bounding box center [559, 451] width 1119 height 632
drag, startPoint x: 317, startPoint y: 395, endPoint x: 318, endPoint y: 660, distance: 265.0
click at [318, 660] on div at bounding box center [559, 451] width 1119 height 632
drag, startPoint x: 336, startPoint y: 447, endPoint x: 355, endPoint y: 249, distance: 198.9
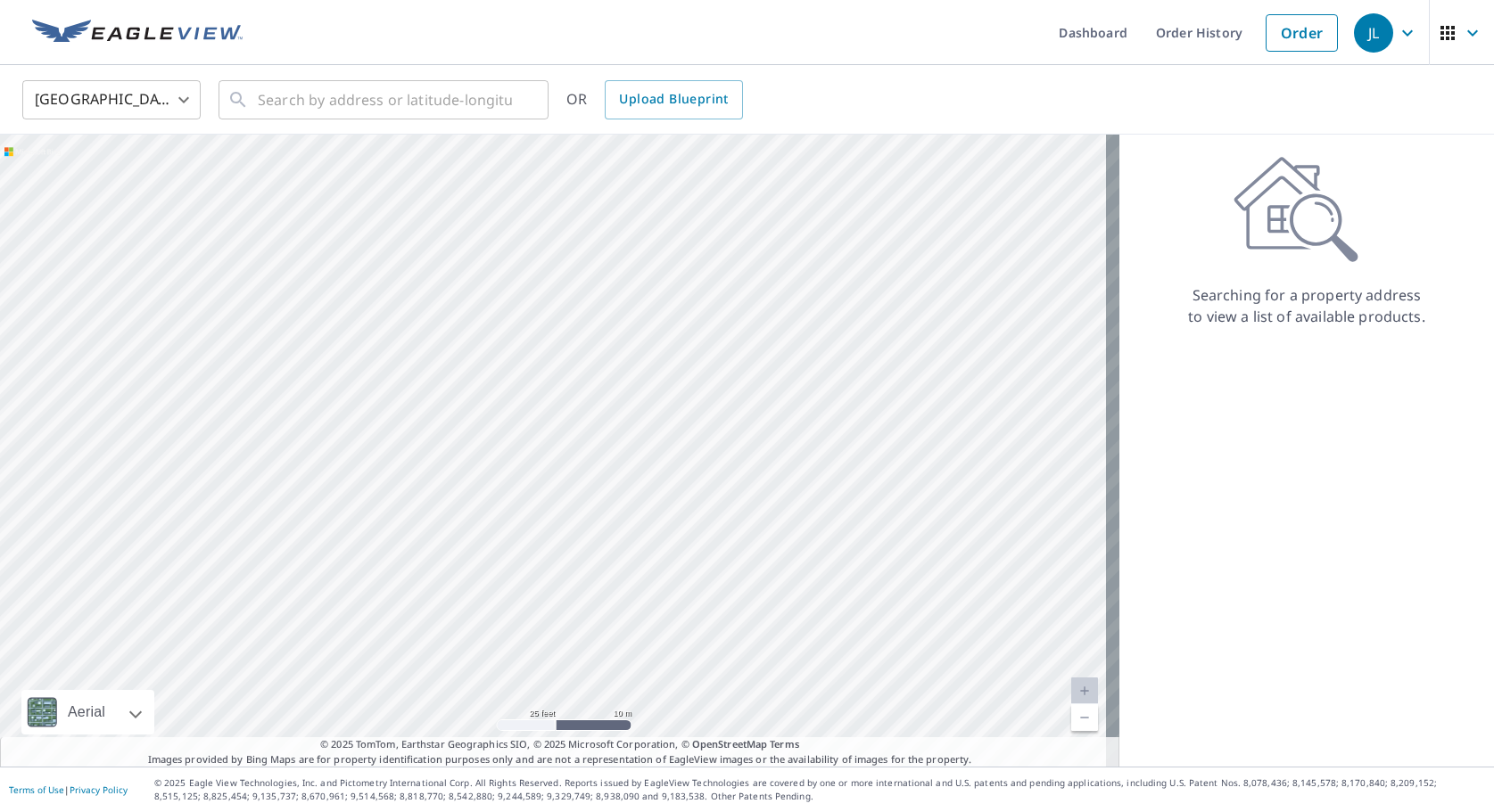
click at [355, 249] on div at bounding box center [559, 451] width 1119 height 632
drag, startPoint x: 368, startPoint y: 474, endPoint x: 363, endPoint y: 413, distance: 61.2
click at [363, 413] on div at bounding box center [559, 451] width 1119 height 632
drag, startPoint x: 609, startPoint y: 556, endPoint x: 562, endPoint y: 272, distance: 287.9
click at [562, 272] on div at bounding box center [559, 451] width 1119 height 632
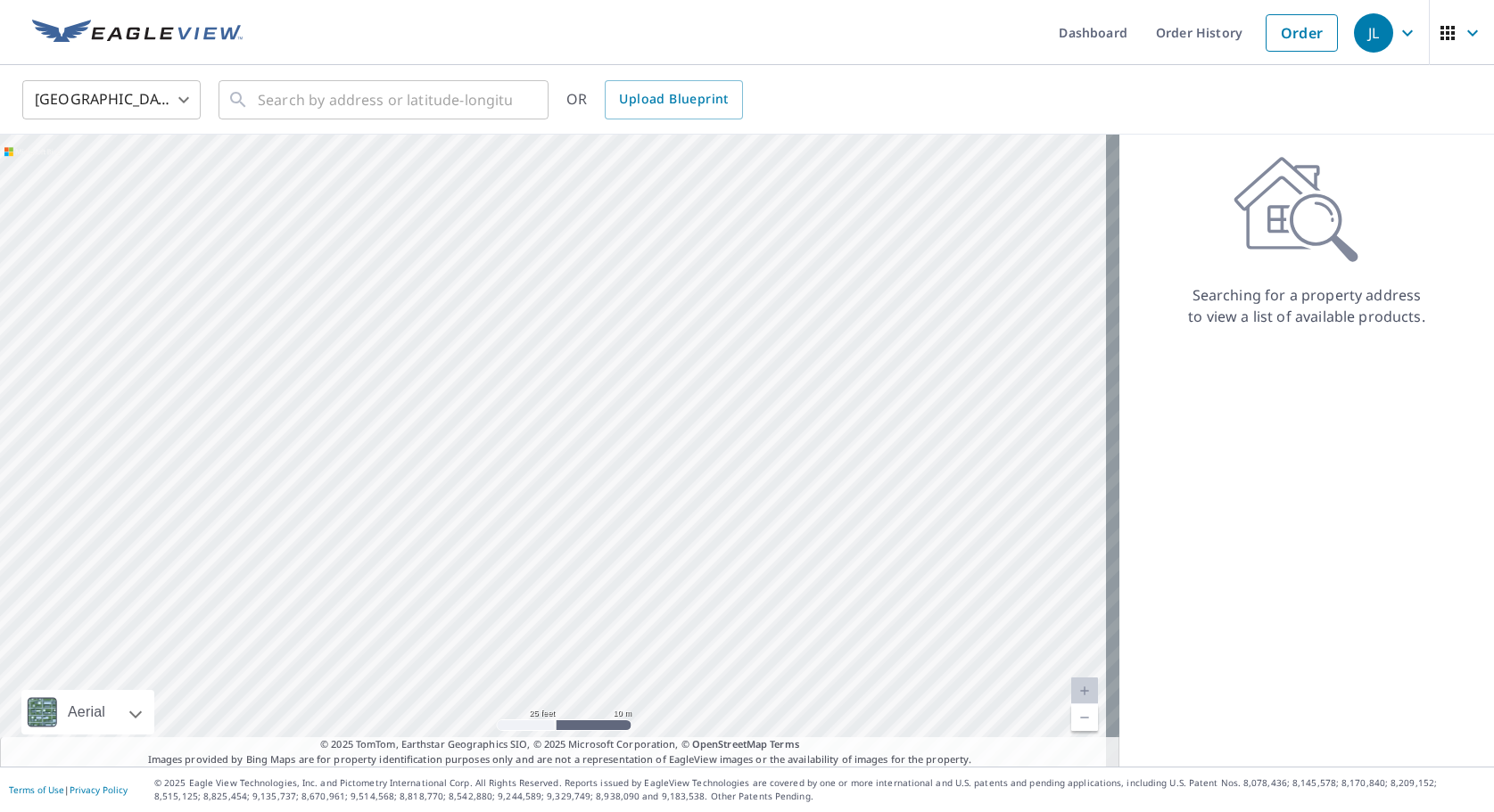
drag, startPoint x: 576, startPoint y: 441, endPoint x: 580, endPoint y: 276, distance: 165.0
click at [580, 276] on div at bounding box center [559, 451] width 1119 height 632
drag, startPoint x: 315, startPoint y: 291, endPoint x: 391, endPoint y: 736, distance: 451.4
click at [391, 736] on div at bounding box center [559, 451] width 1119 height 632
drag, startPoint x: 379, startPoint y: 440, endPoint x: 340, endPoint y: 529, distance: 97.2
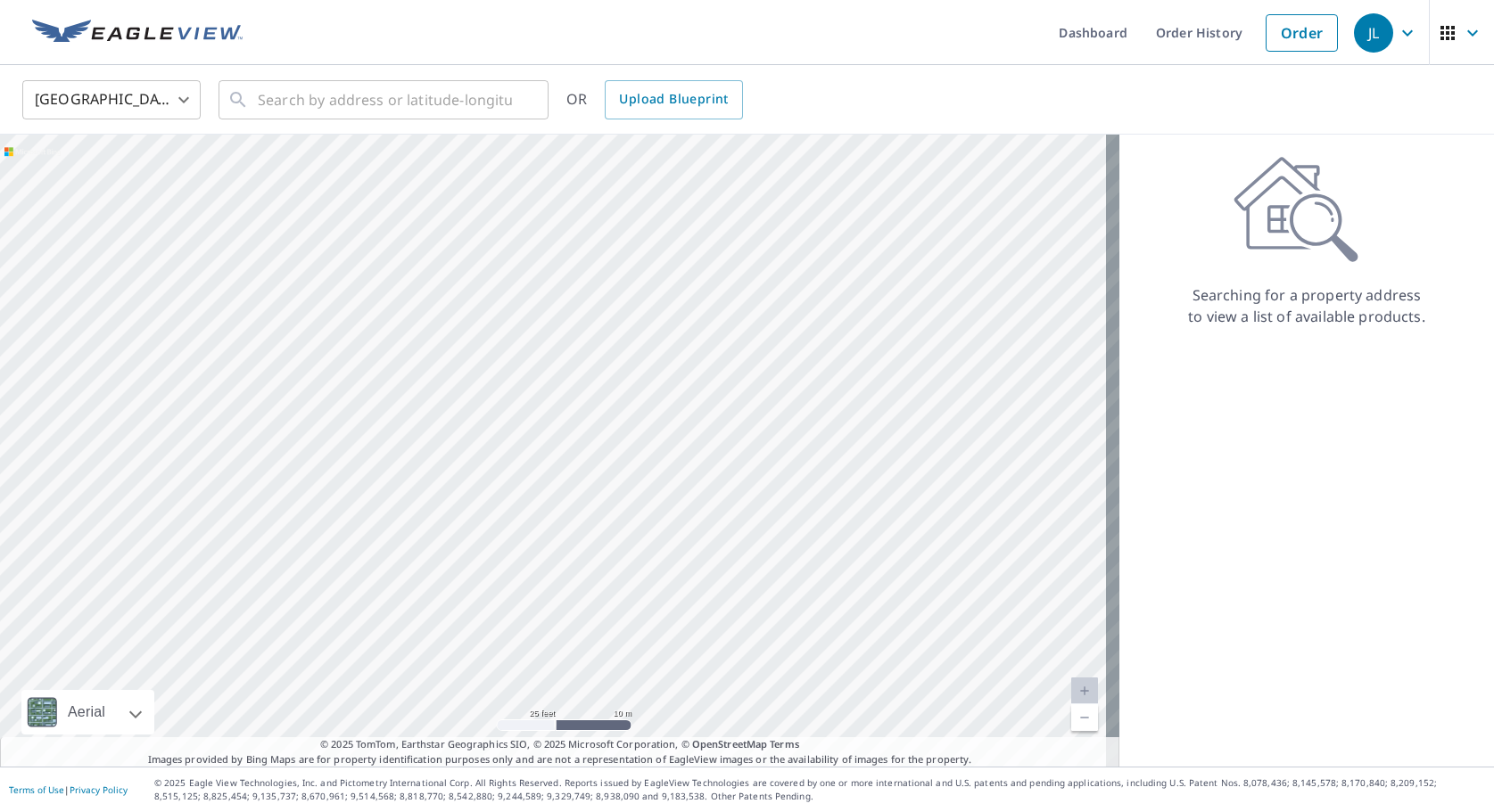
click at [340, 529] on div at bounding box center [559, 451] width 1119 height 632
drag, startPoint x: 446, startPoint y: 378, endPoint x: 470, endPoint y: 750, distance: 372.8
click at [470, 750] on div "Aerial Road A standard road map Aerial A detailed look from above Labels Labels…" at bounding box center [559, 451] width 1119 height 632
click at [734, 683] on div at bounding box center [559, 451] width 1119 height 632
drag, startPoint x: 481, startPoint y: 429, endPoint x: 381, endPoint y: -15, distance: 455.1
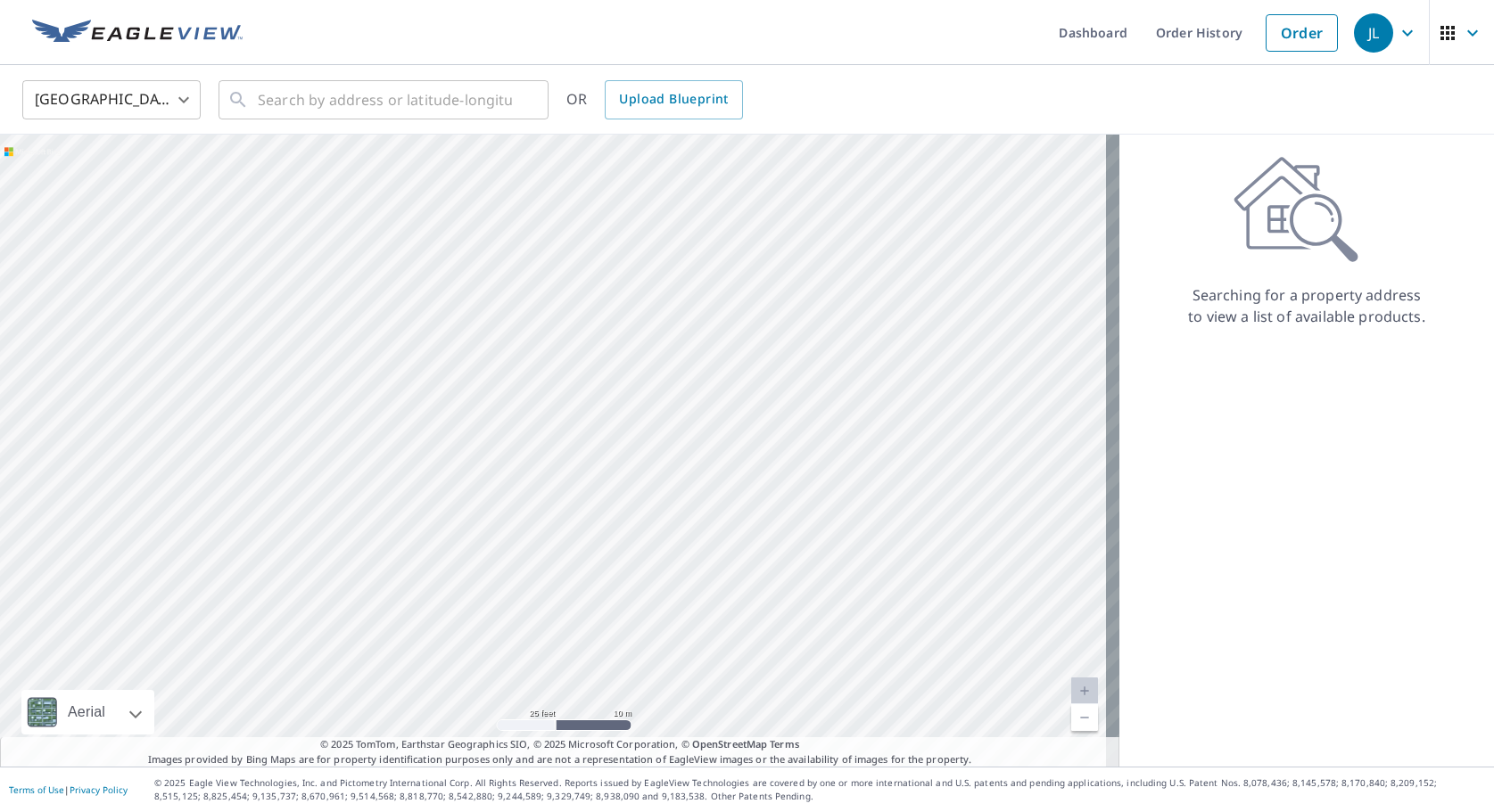
click at [381, 0] on html "JL JL Dashboard Order History Order JL United States US ​ ​ OR Upload Blueprint…" at bounding box center [747, 406] width 1494 height 812
